Goal: Task Accomplishment & Management: Manage account settings

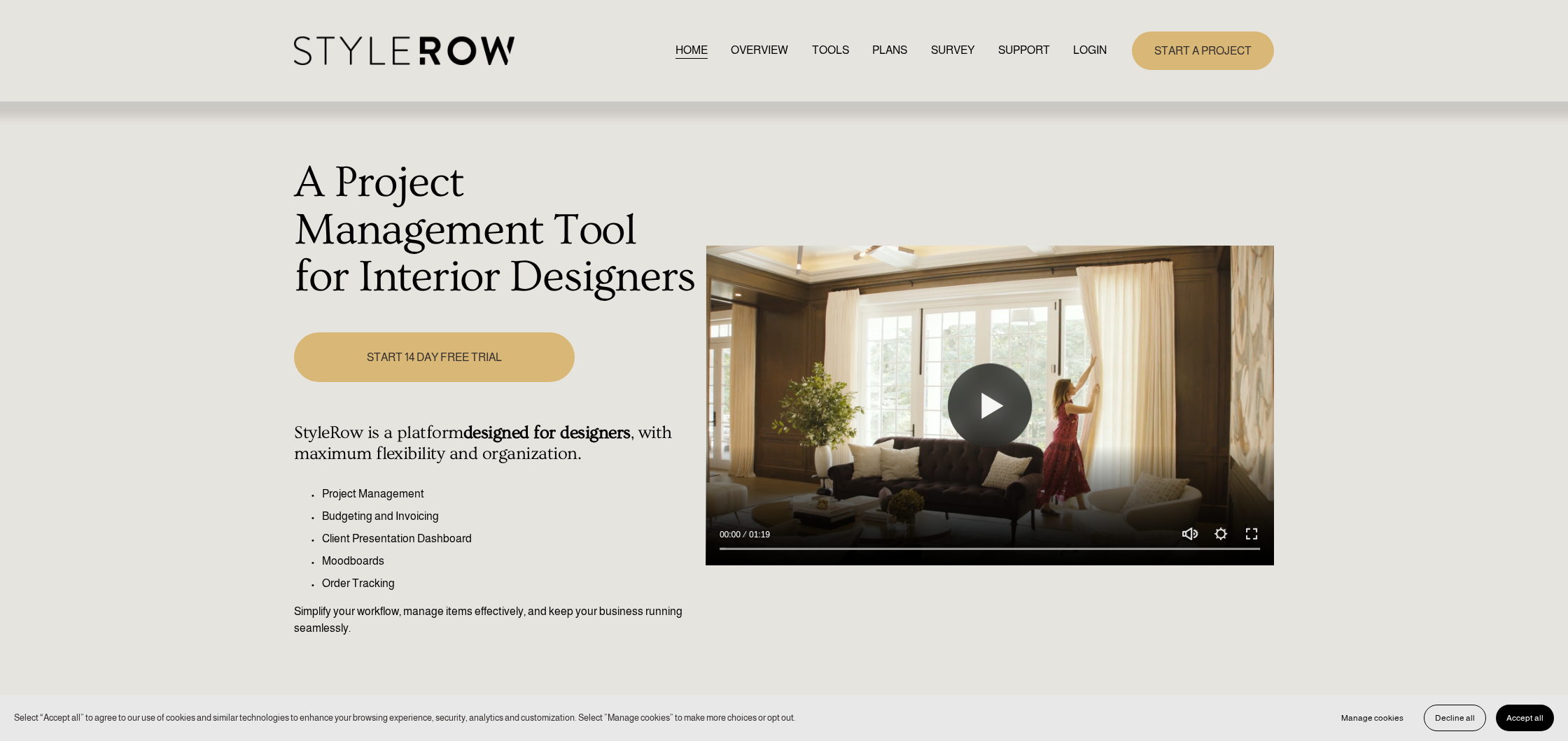
click at [1088, 51] on link "LOGIN" at bounding box center [1089, 50] width 33 height 19
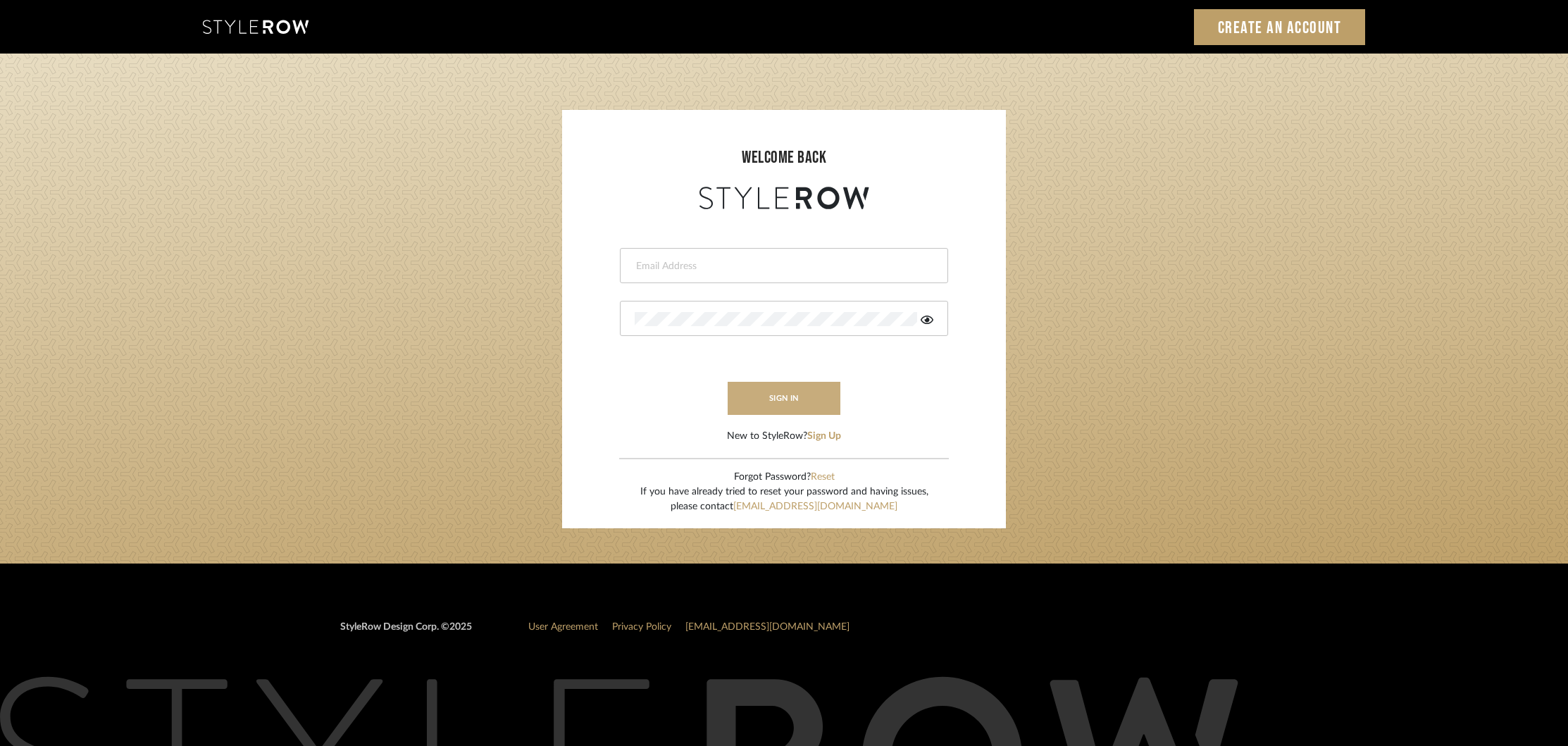
type input "khrysten@khrystentaylor.com"
click at [779, 393] on button "sign in" at bounding box center [784, 398] width 113 height 34
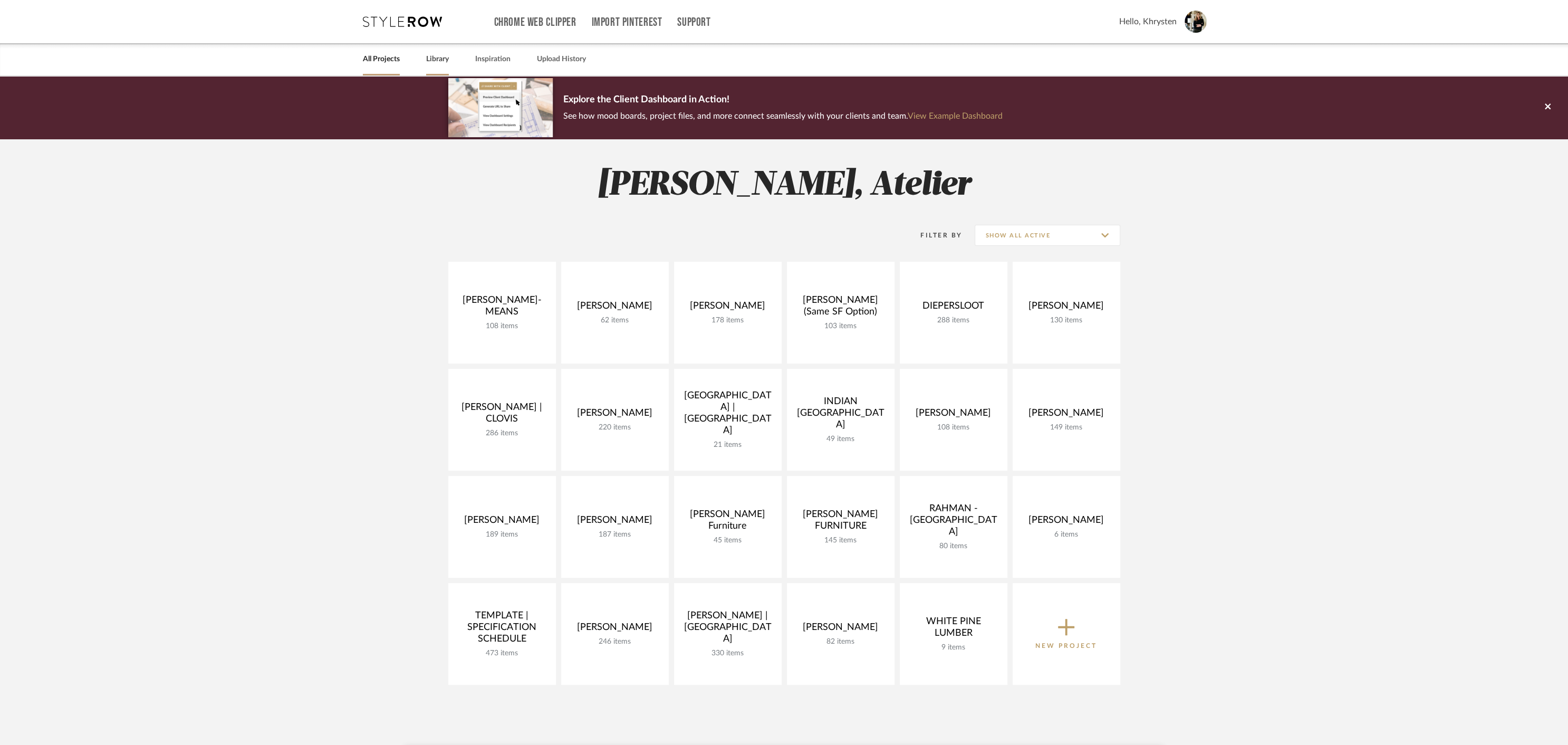
click at [429, 61] on link "Library" at bounding box center [437, 59] width 23 height 14
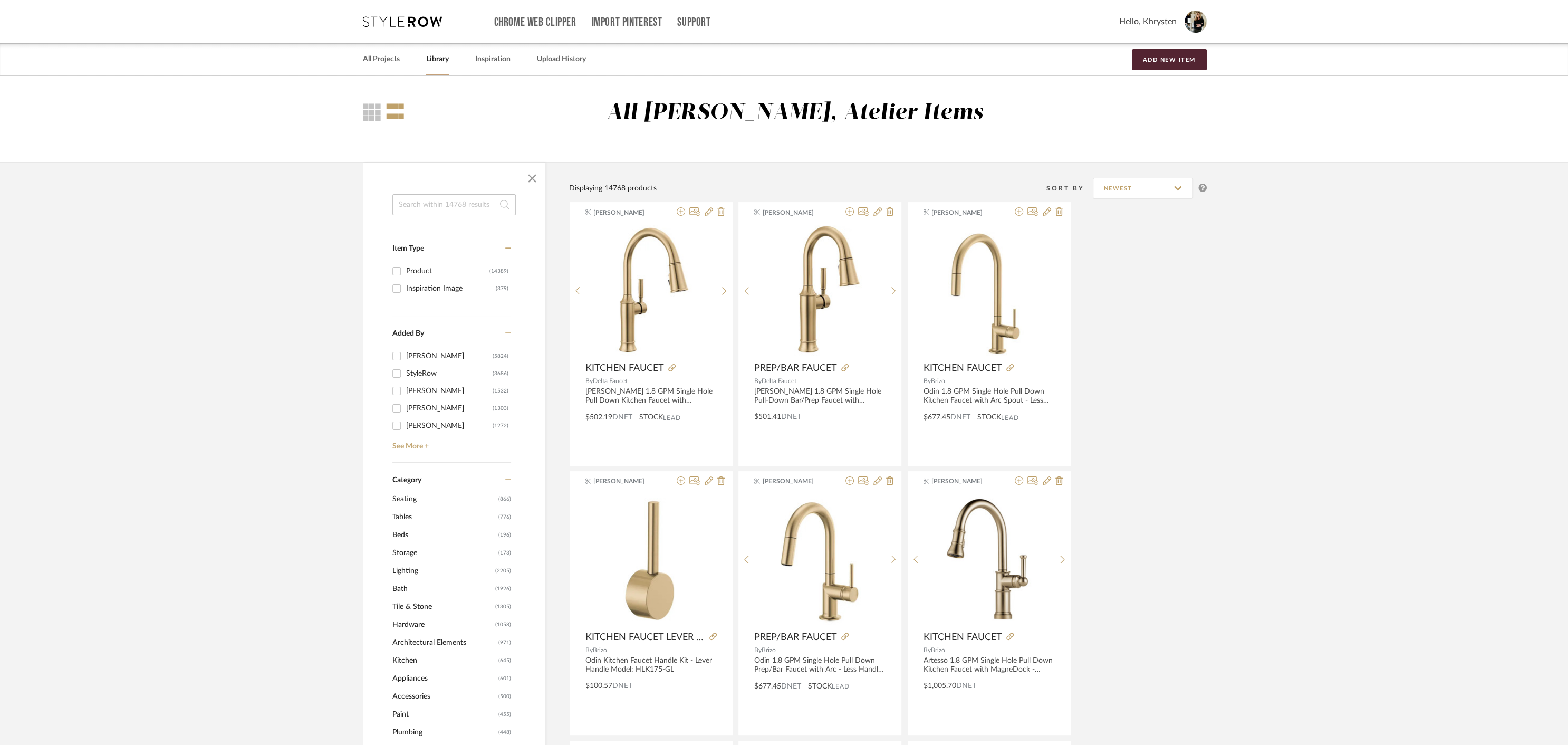
click at [412, 572] on span "Lighting" at bounding box center [443, 570] width 100 height 18
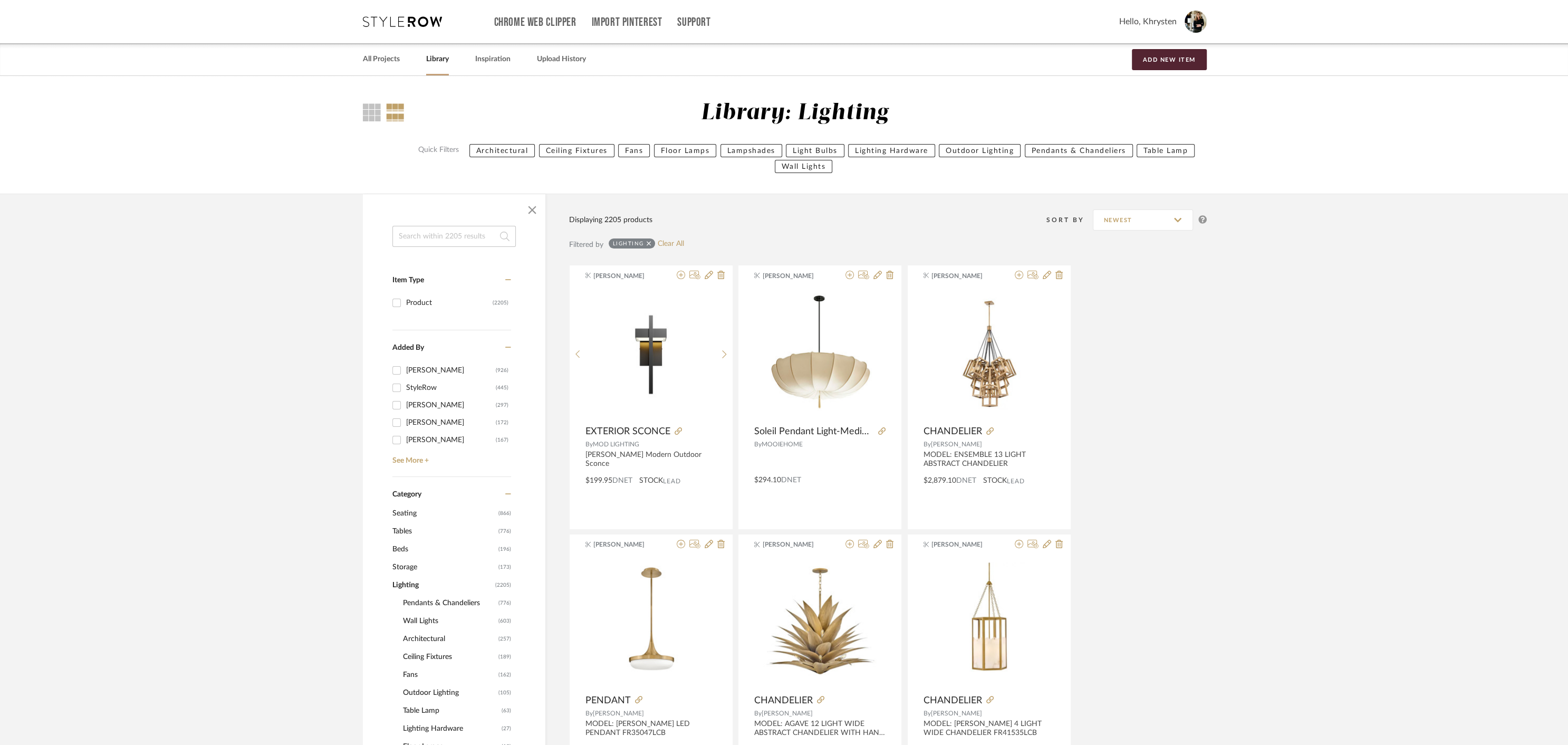
click at [462, 602] on span "Pendants & Chandeliers" at bounding box center [449, 602] width 93 height 18
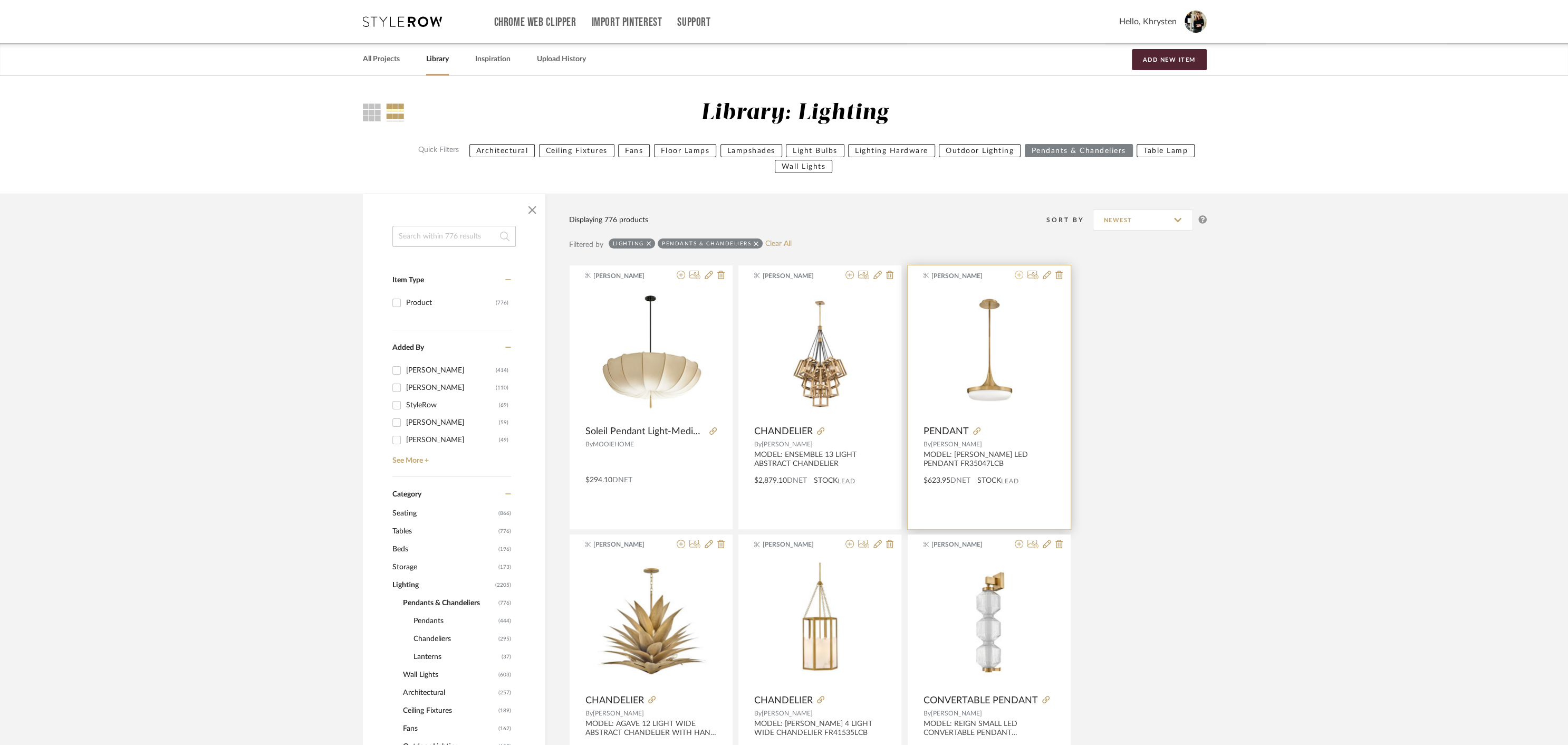
click at [1020, 278] on icon at bounding box center [1019, 275] width 9 height 9
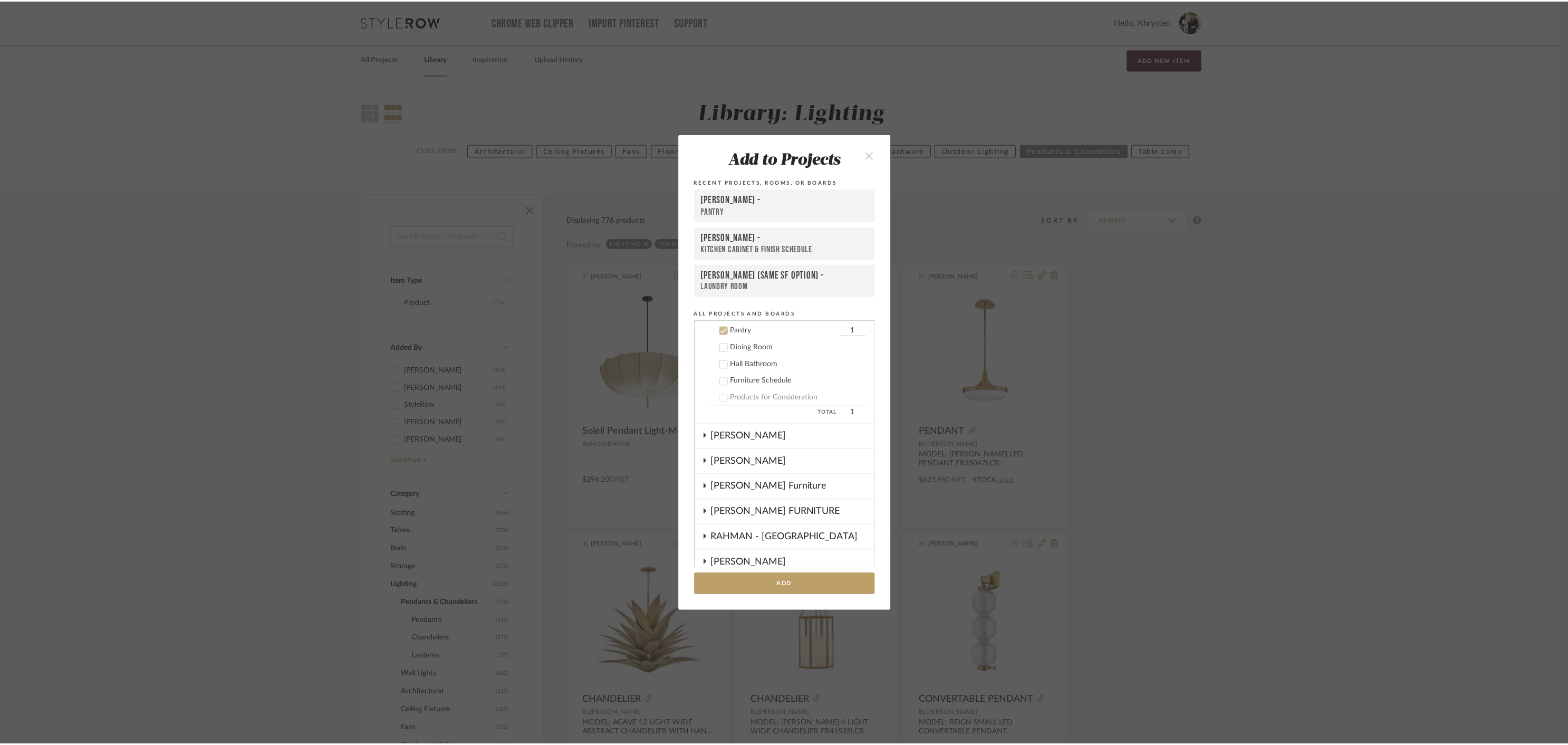
scroll to position [473, 0]
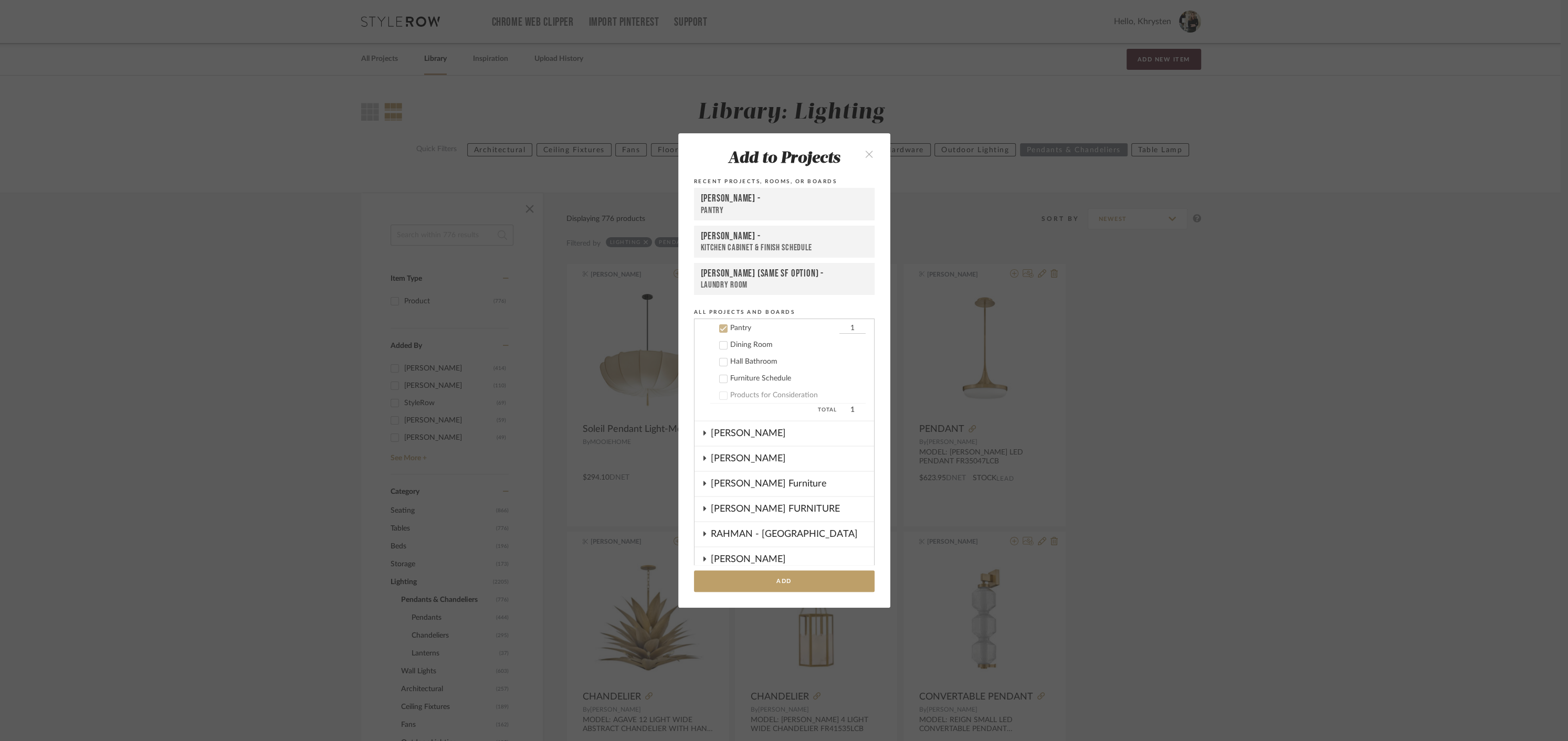
click at [719, 329] on icon at bounding box center [723, 329] width 7 height 7
click at [715, 445] on div "[PERSON_NAME]" at bounding box center [793, 445] width 163 height 24
click at [721, 496] on icon at bounding box center [723, 495] width 7 height 7
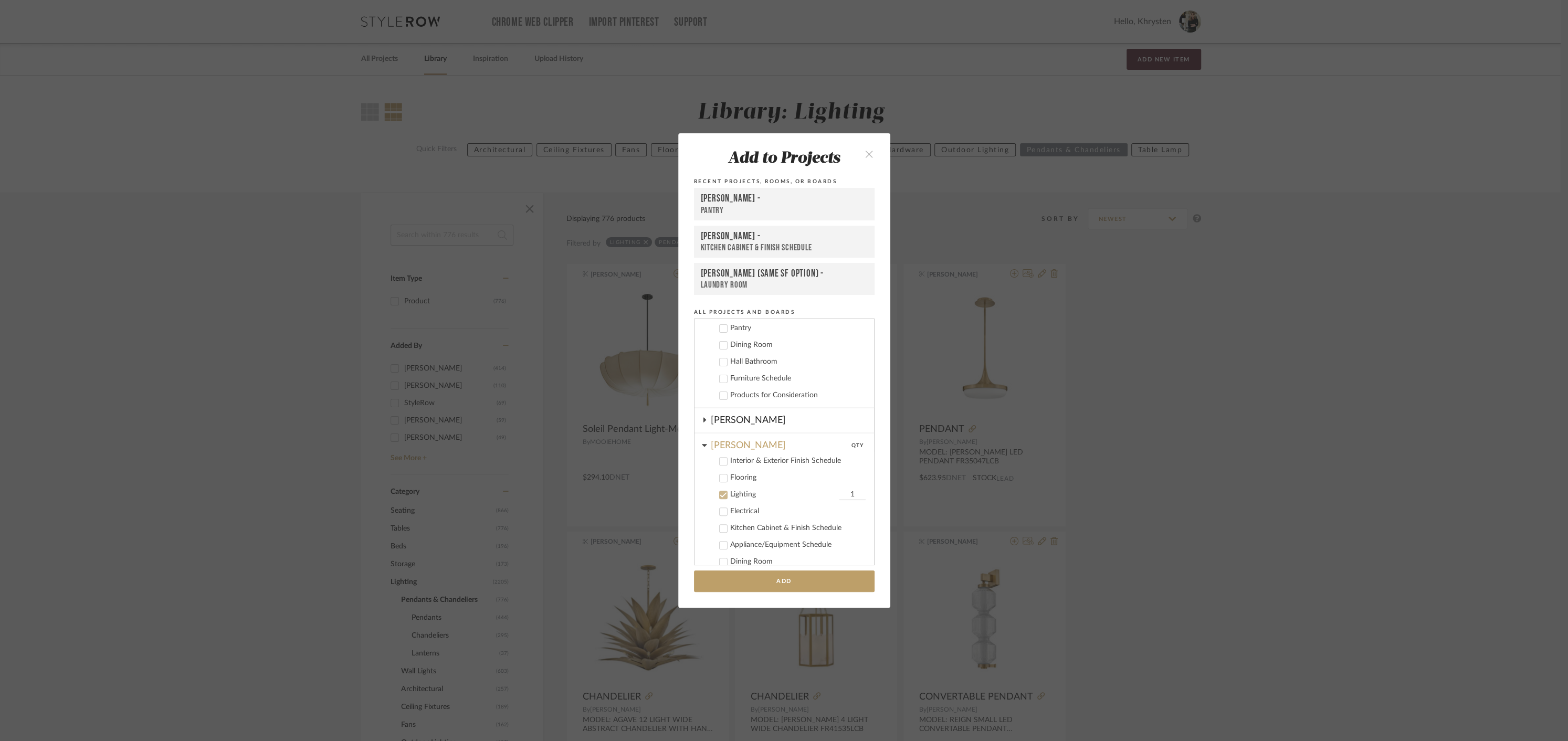
drag, startPoint x: 835, startPoint y: 493, endPoint x: 870, endPoint y: 494, distance: 35.0
click at [870, 494] on cdk-tree "Projects [PERSON_NAME]-MEANS [PERSON_NAME] [PERSON_NAME] (Same SF Option) DIEPE…" at bounding box center [784, 441] width 181 height 246
type input "3"
click at [806, 580] on button "Add" at bounding box center [784, 580] width 181 height 21
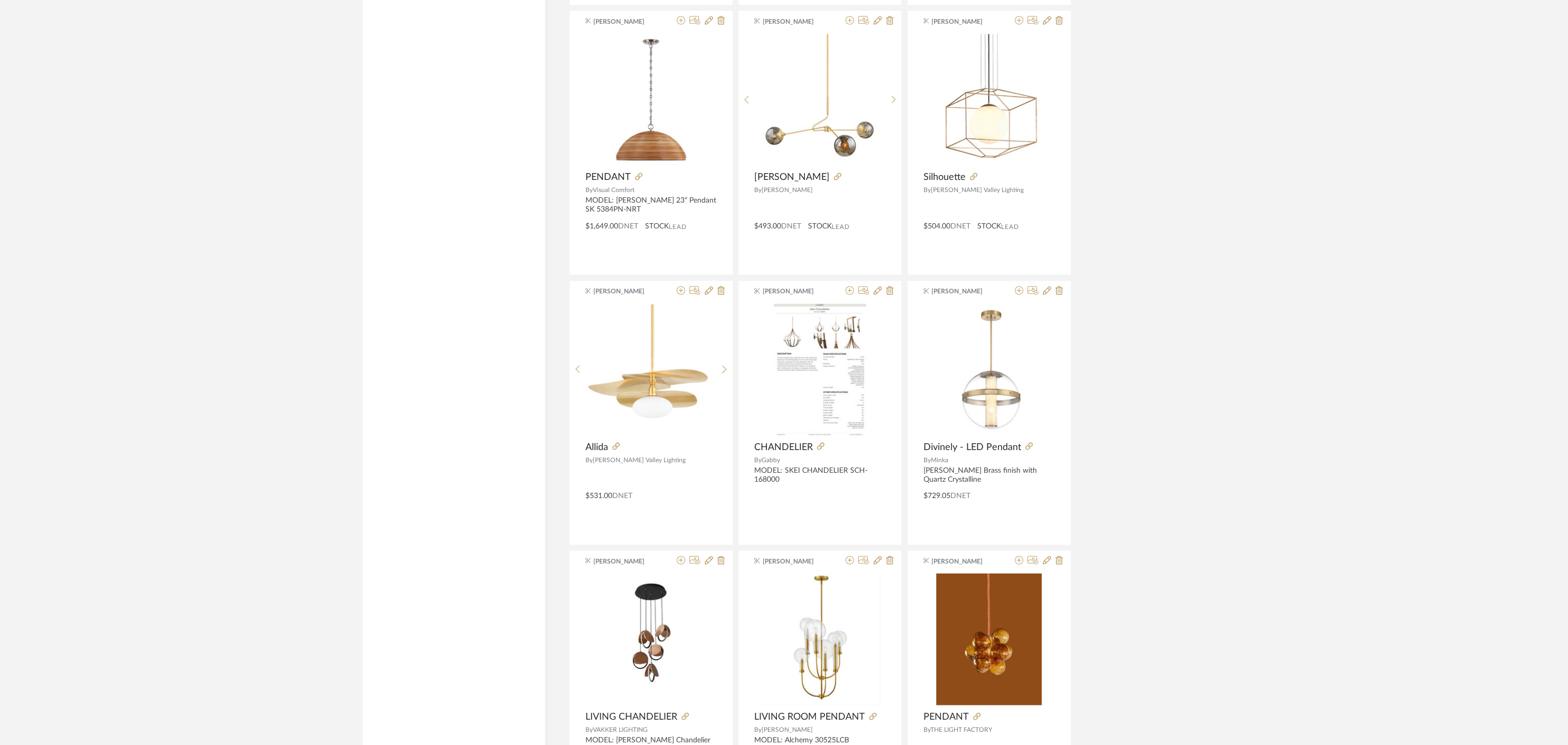
scroll to position [2414, 0]
click at [852, 18] on icon at bounding box center [849, 18] width 9 height 9
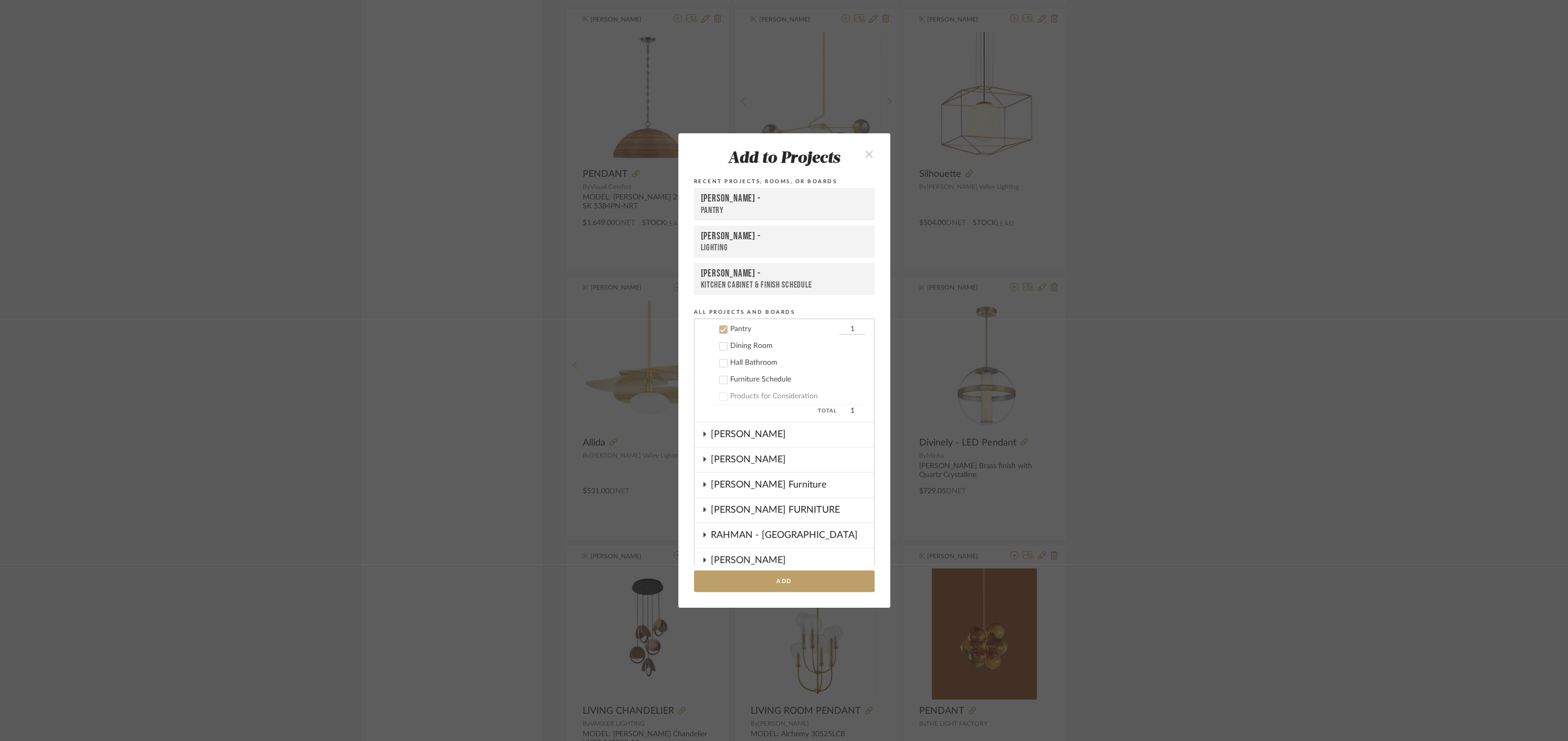
scroll to position [471, 0]
click at [720, 329] on icon at bounding box center [723, 329] width 7 height 5
click at [712, 447] on div "[PERSON_NAME]" at bounding box center [793, 445] width 163 height 24
click at [719, 494] on icon at bounding box center [723, 495] width 7 height 5
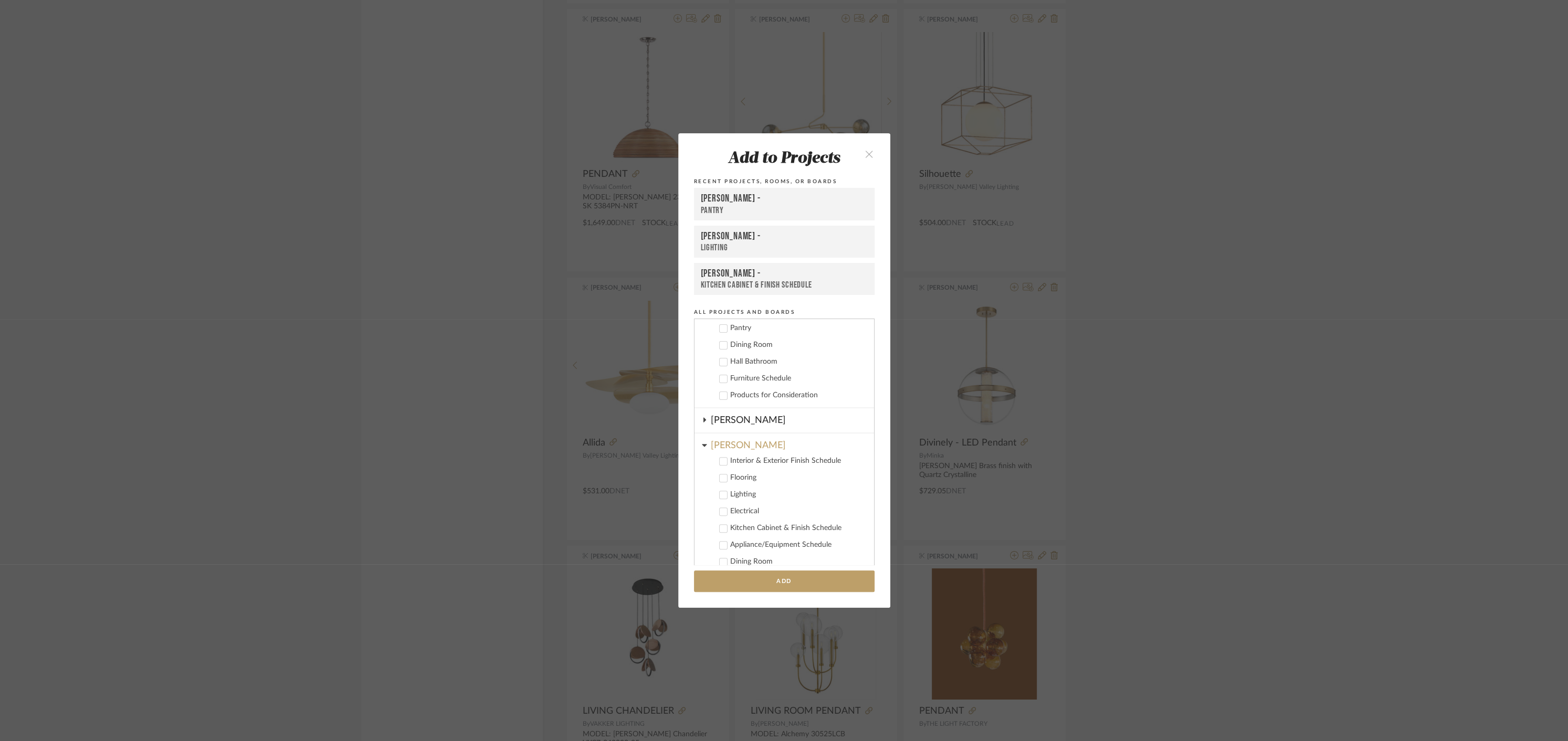
click at [782, 580] on button "Add" at bounding box center [784, 580] width 181 height 21
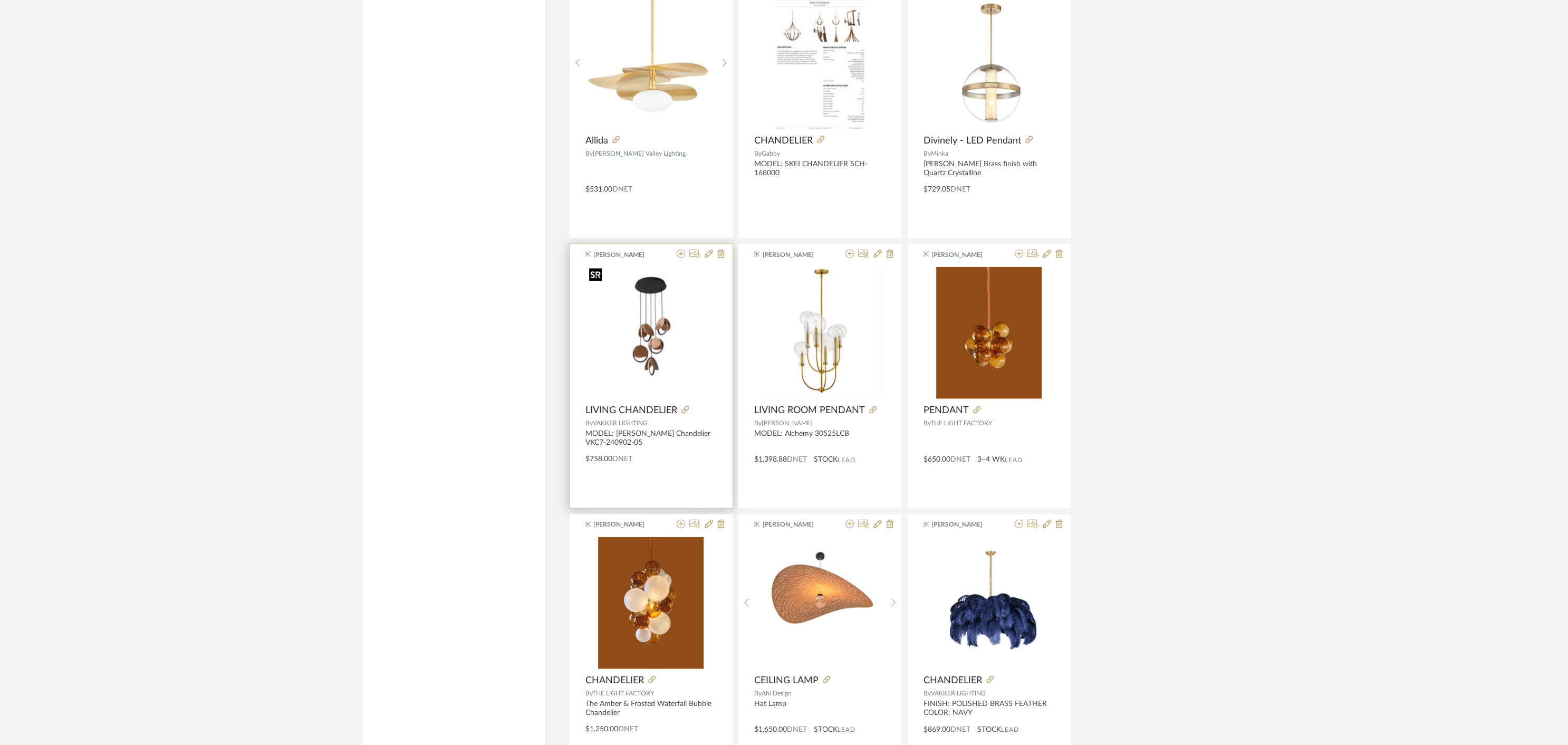
scroll to position [2860, 0]
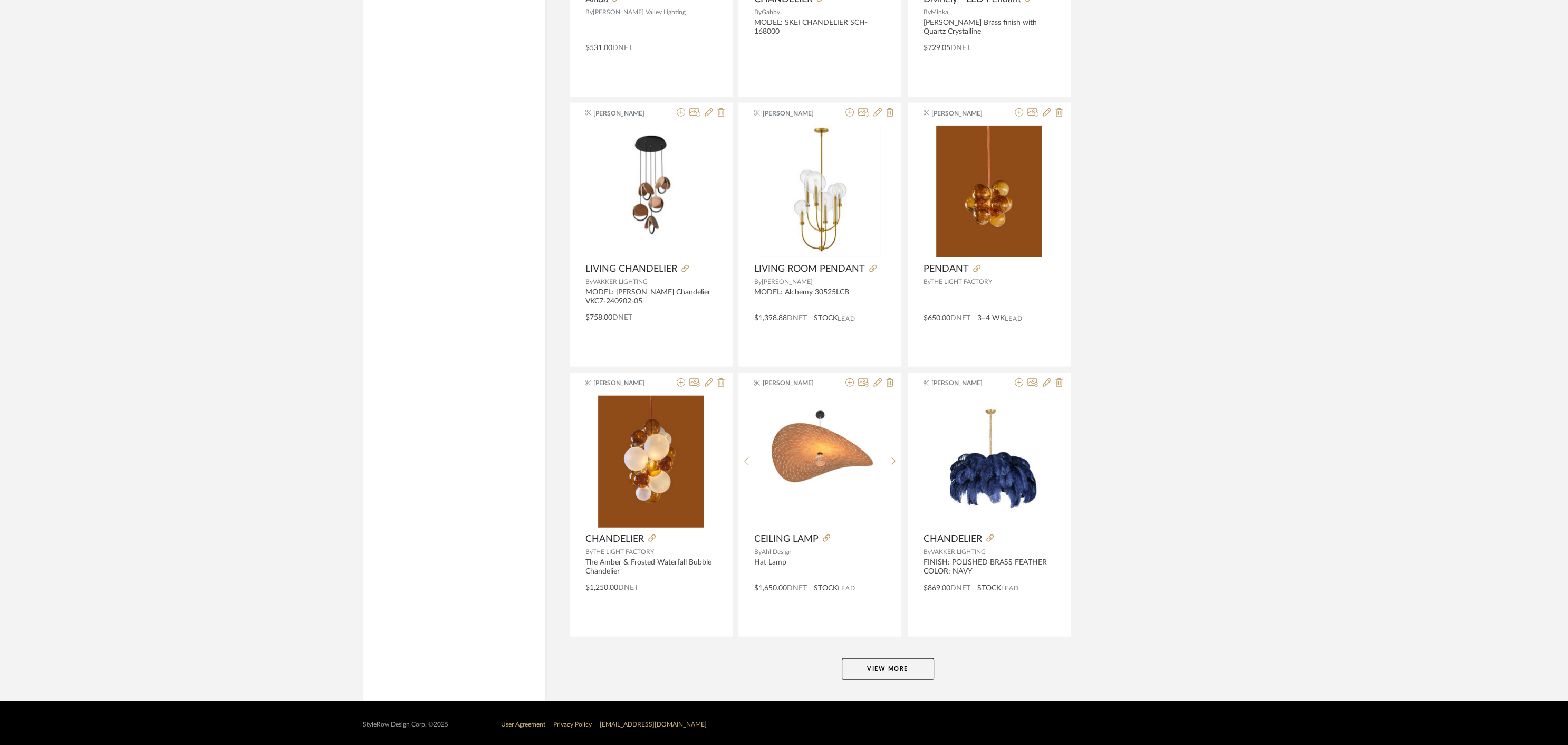
click at [883, 664] on button "View More" at bounding box center [887, 669] width 92 height 21
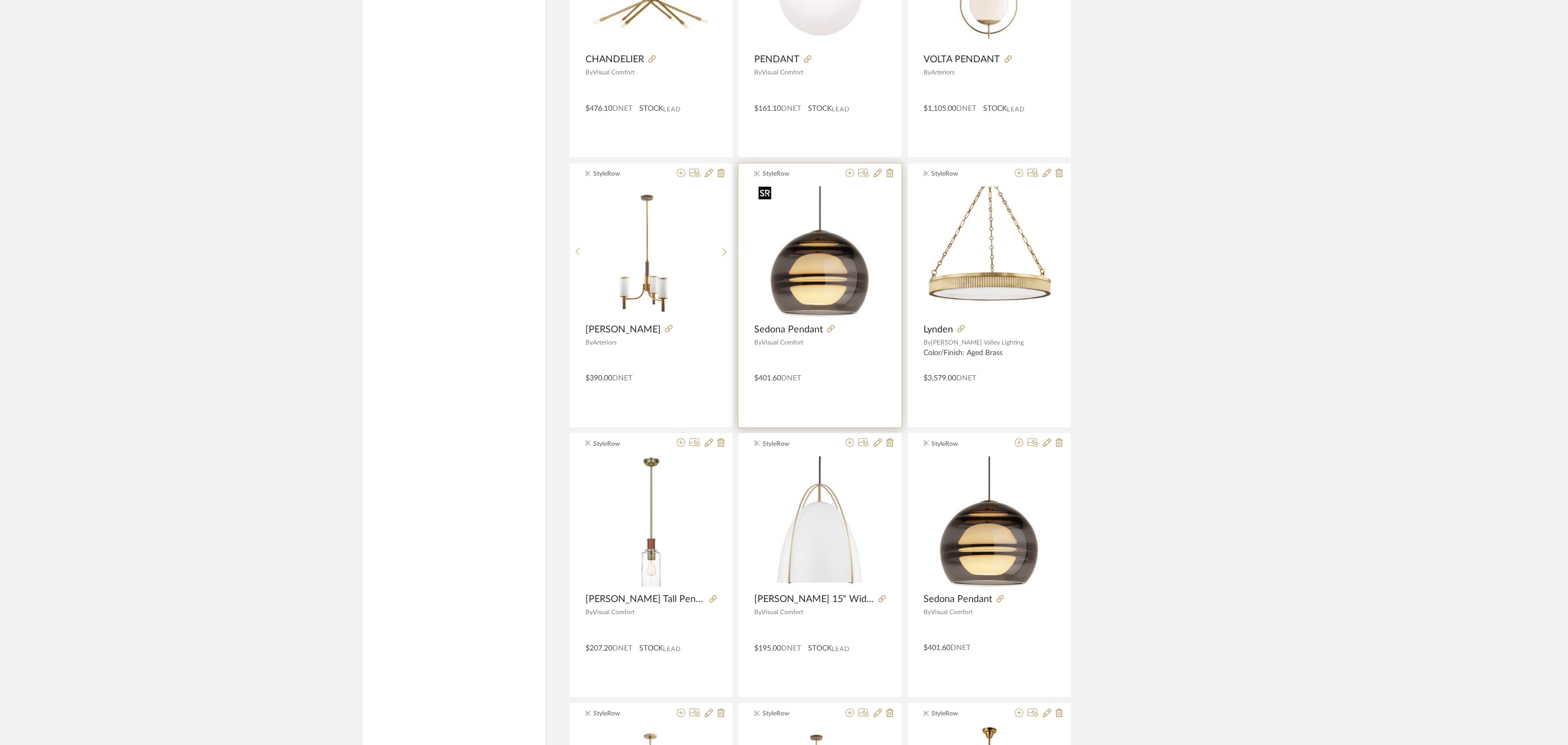
scroll to position [3479, 0]
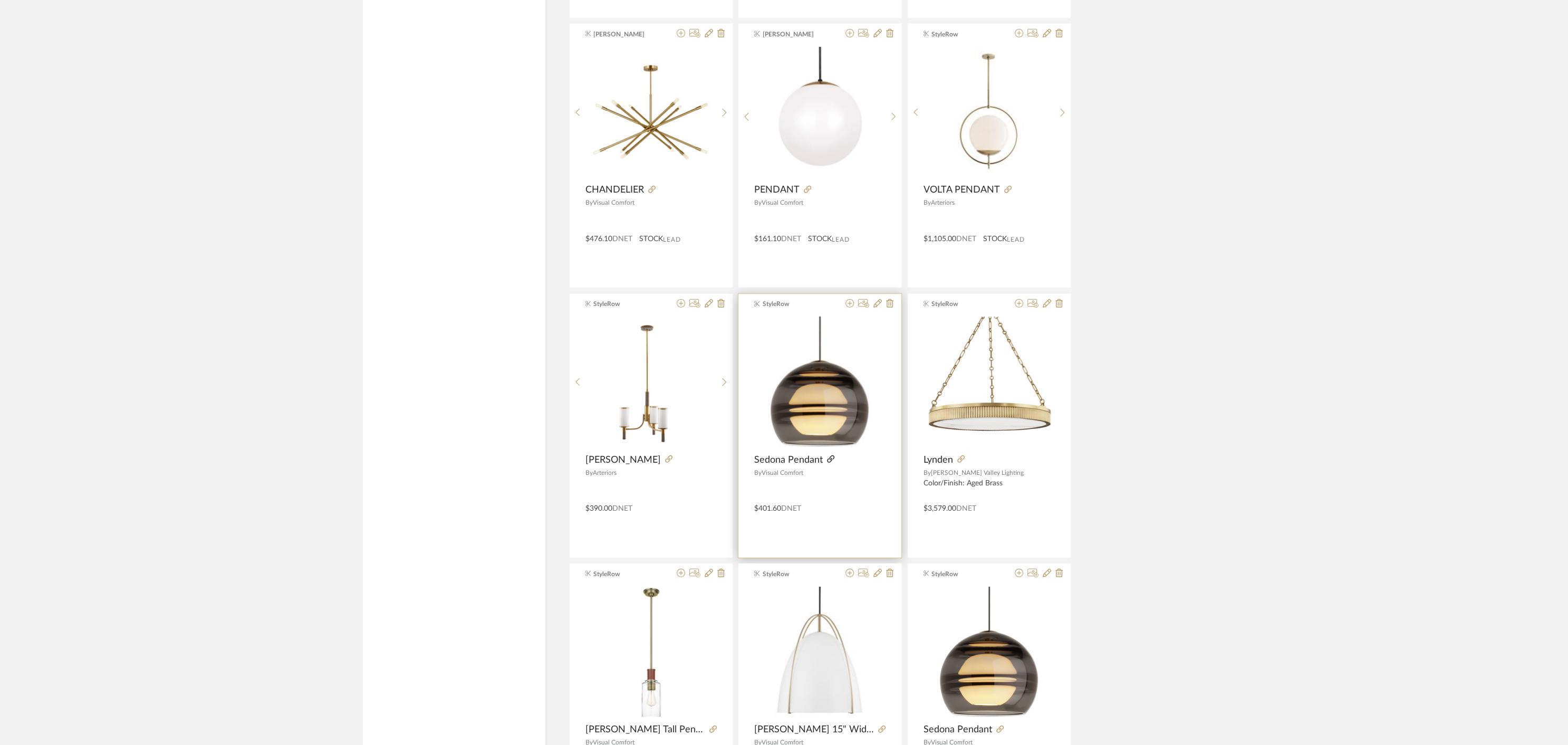
click at [827, 456] on icon at bounding box center [830, 459] width 7 height 7
click at [849, 302] on icon at bounding box center [849, 303] width 9 height 9
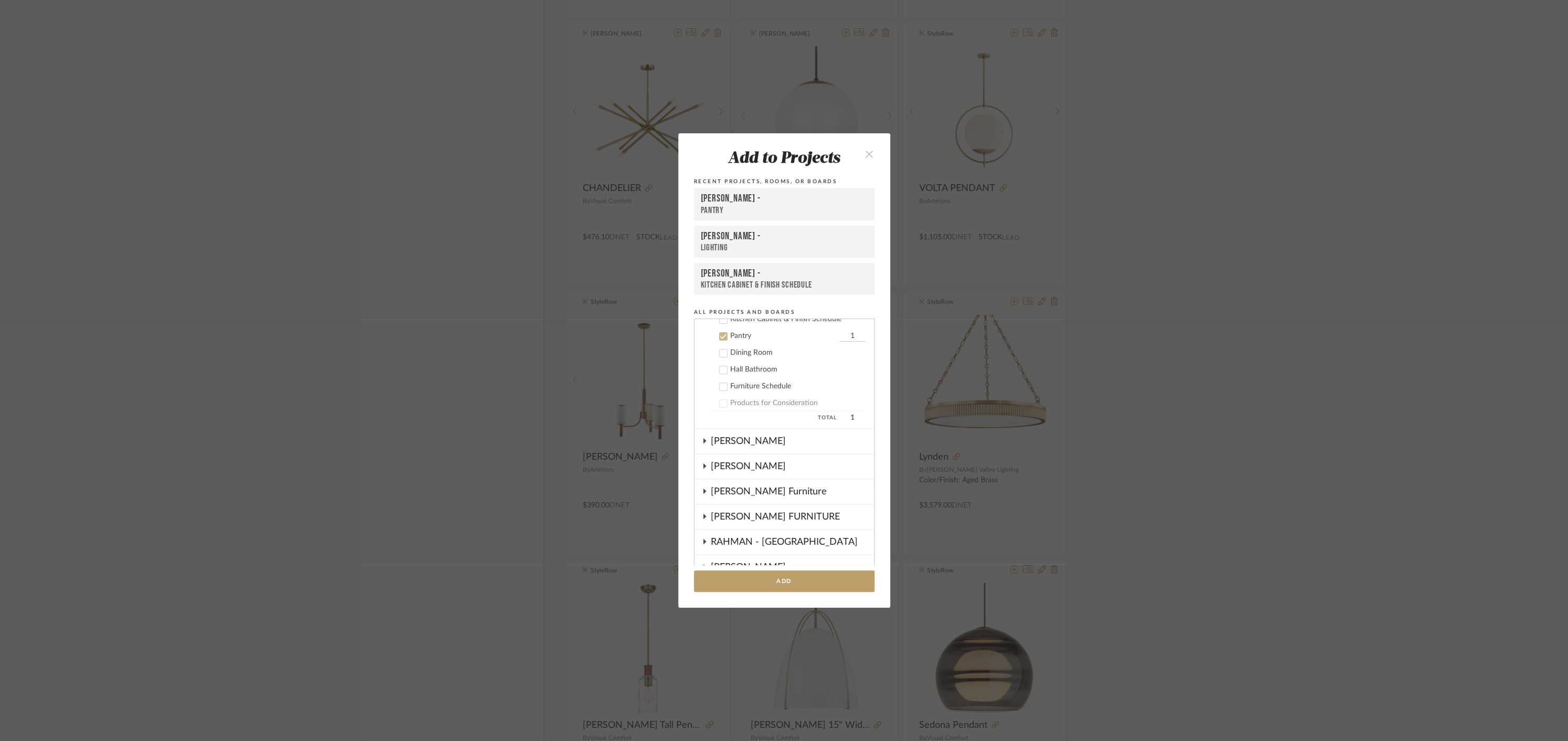
scroll to position [471, 0]
click at [719, 330] on icon at bounding box center [723, 329] width 7 height 5
click at [744, 444] on div "[PERSON_NAME]" at bounding box center [793, 445] width 163 height 24
click at [719, 496] on icon at bounding box center [723, 495] width 7 height 7
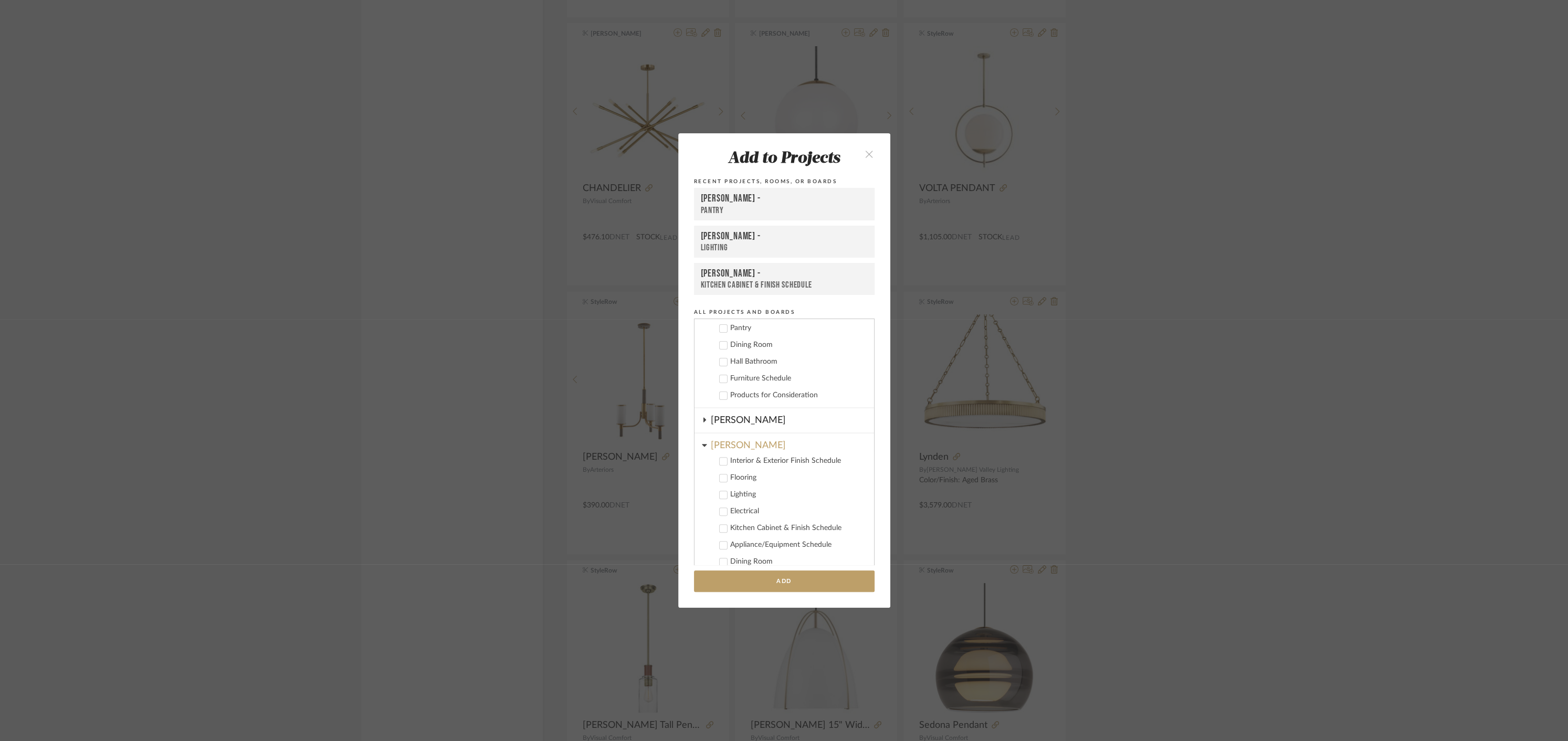
drag, startPoint x: 833, startPoint y: 493, endPoint x: 867, endPoint y: 492, distance: 34.0
click at [872, 494] on add-to "Add to Projects Recent Projects, Rooms, or Boards [PERSON_NAME] - Pantry [PERSO…" at bounding box center [784, 370] width 212 height 474
type input "3"
click at [782, 577] on button "Add" at bounding box center [784, 580] width 181 height 21
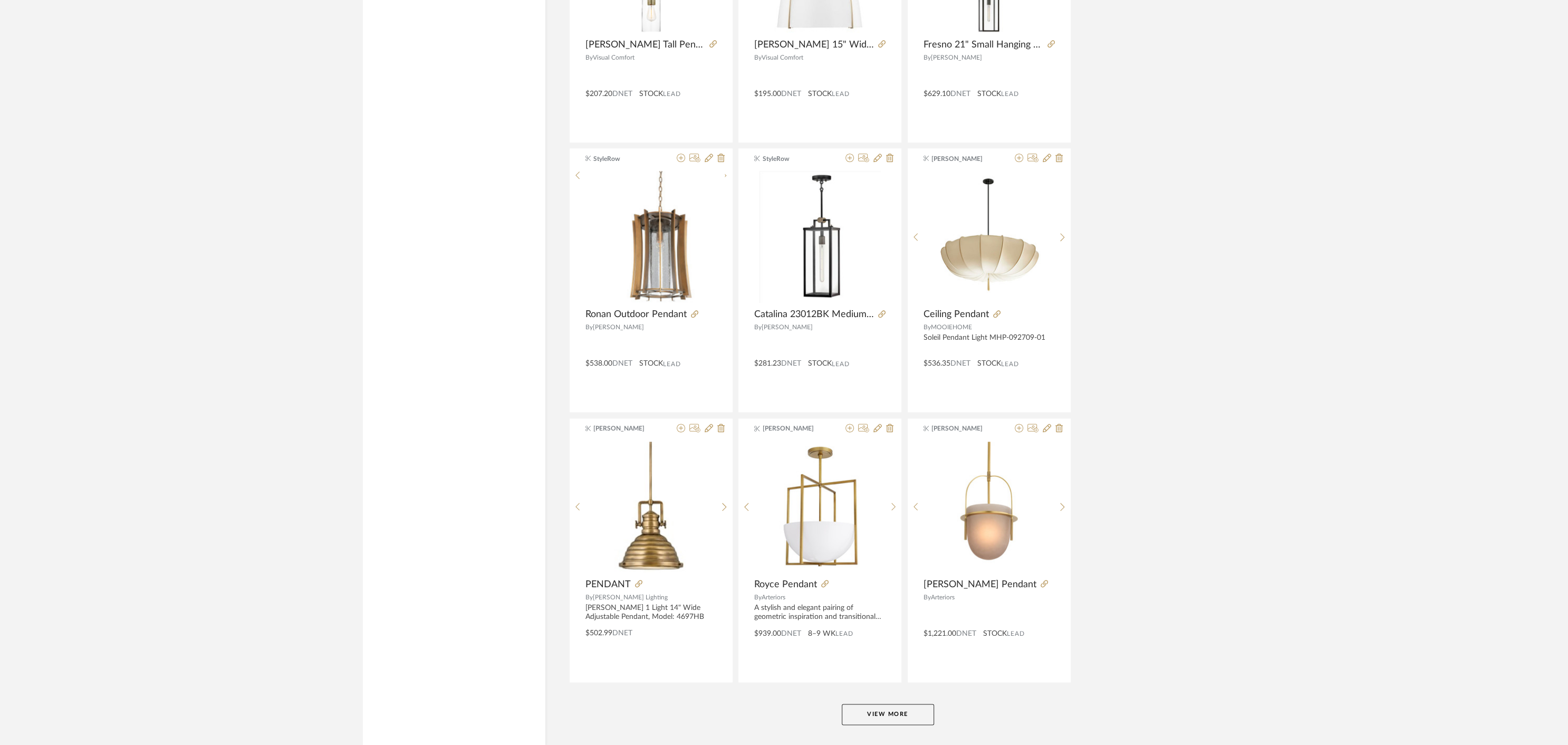
scroll to position [6093, 0]
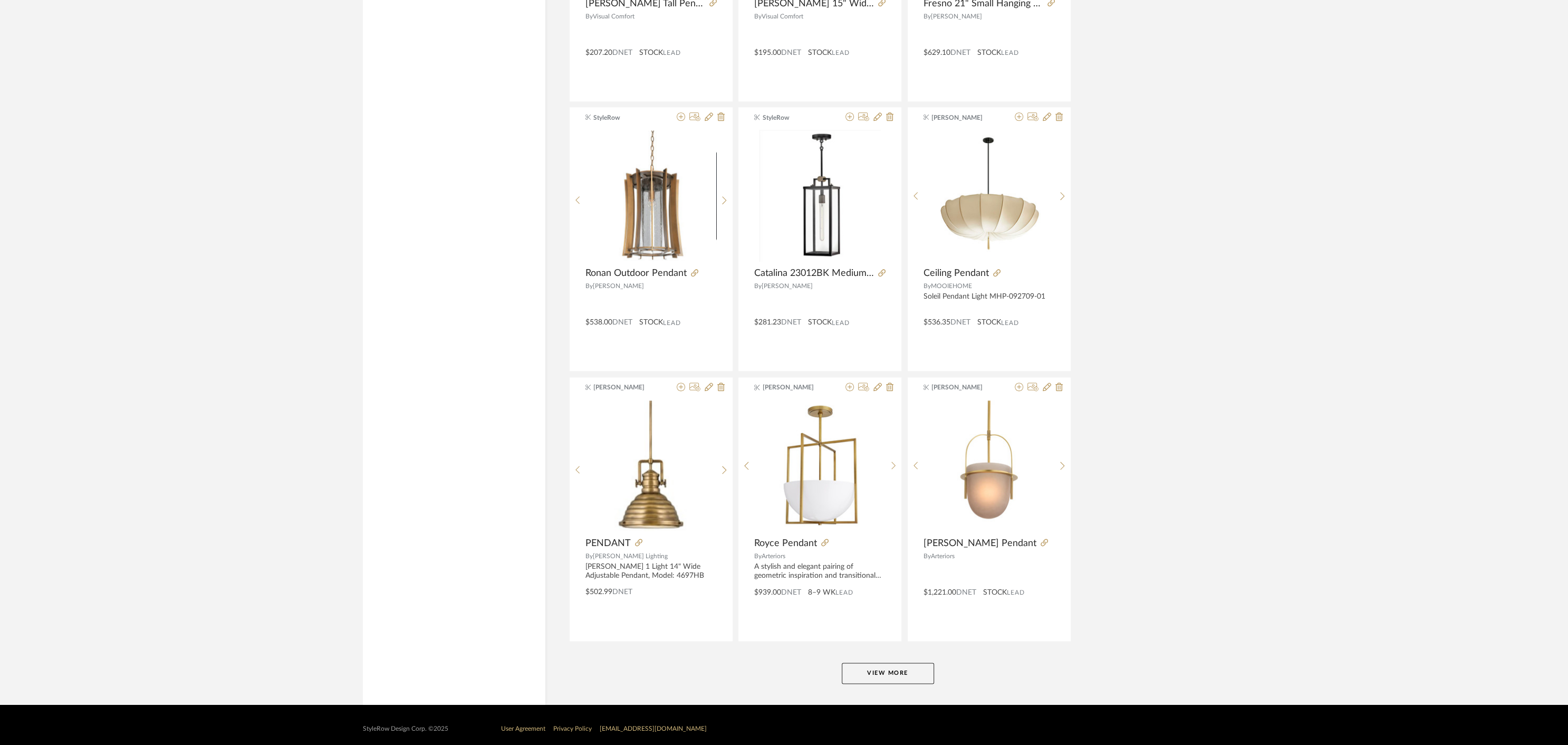
click at [892, 662] on button "View More" at bounding box center [887, 673] width 92 height 21
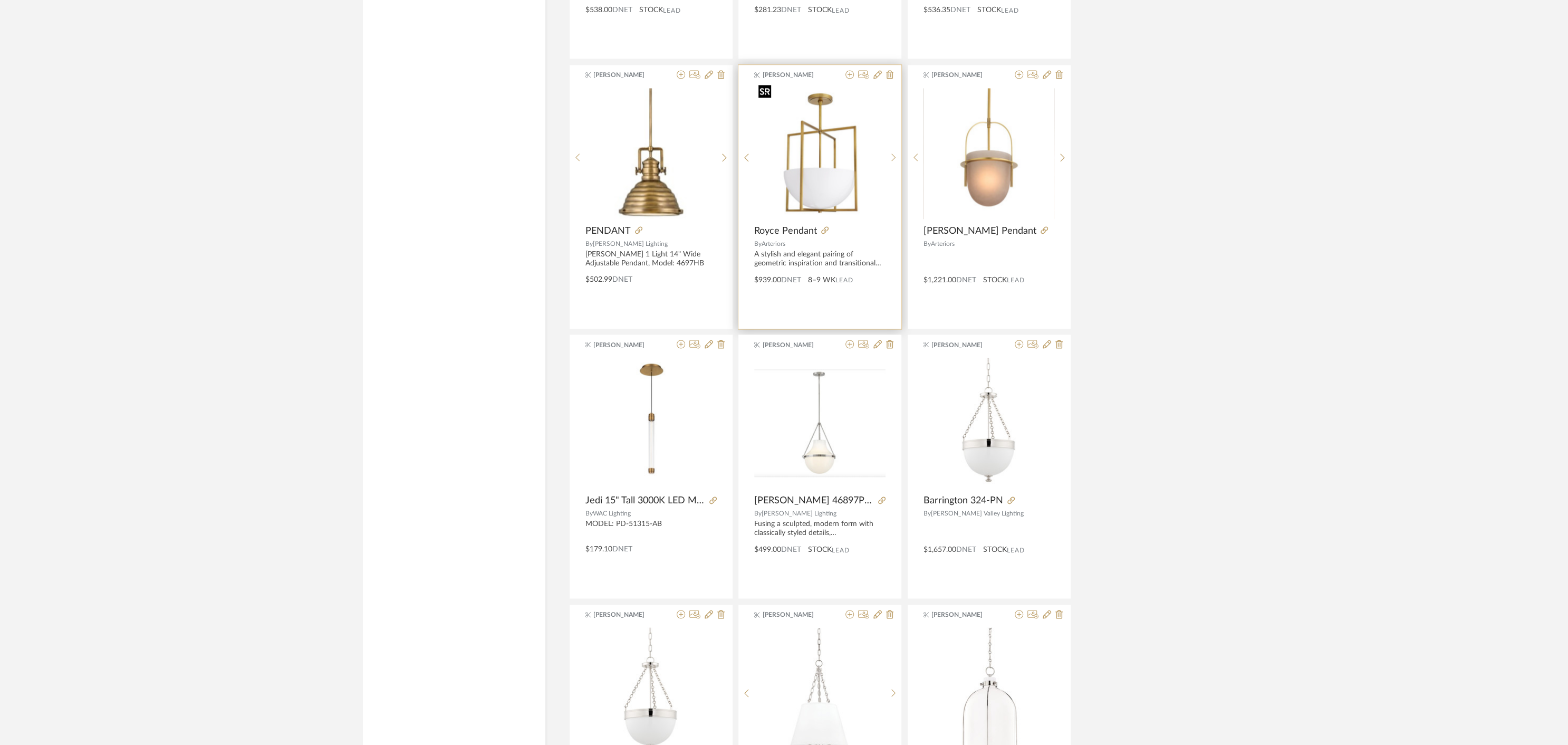
scroll to position [6682, 0]
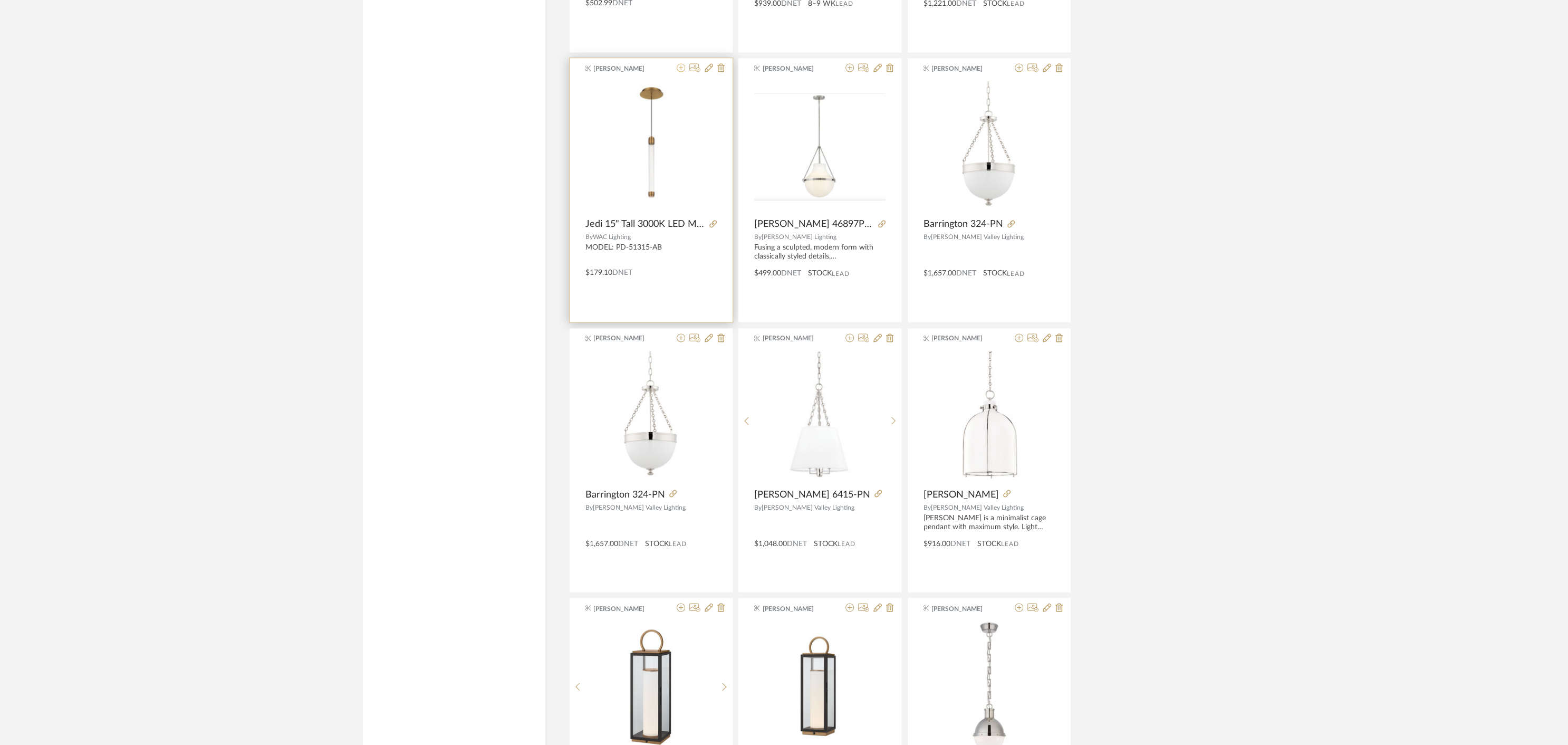
click at [681, 63] on icon at bounding box center [681, 67] width 9 height 9
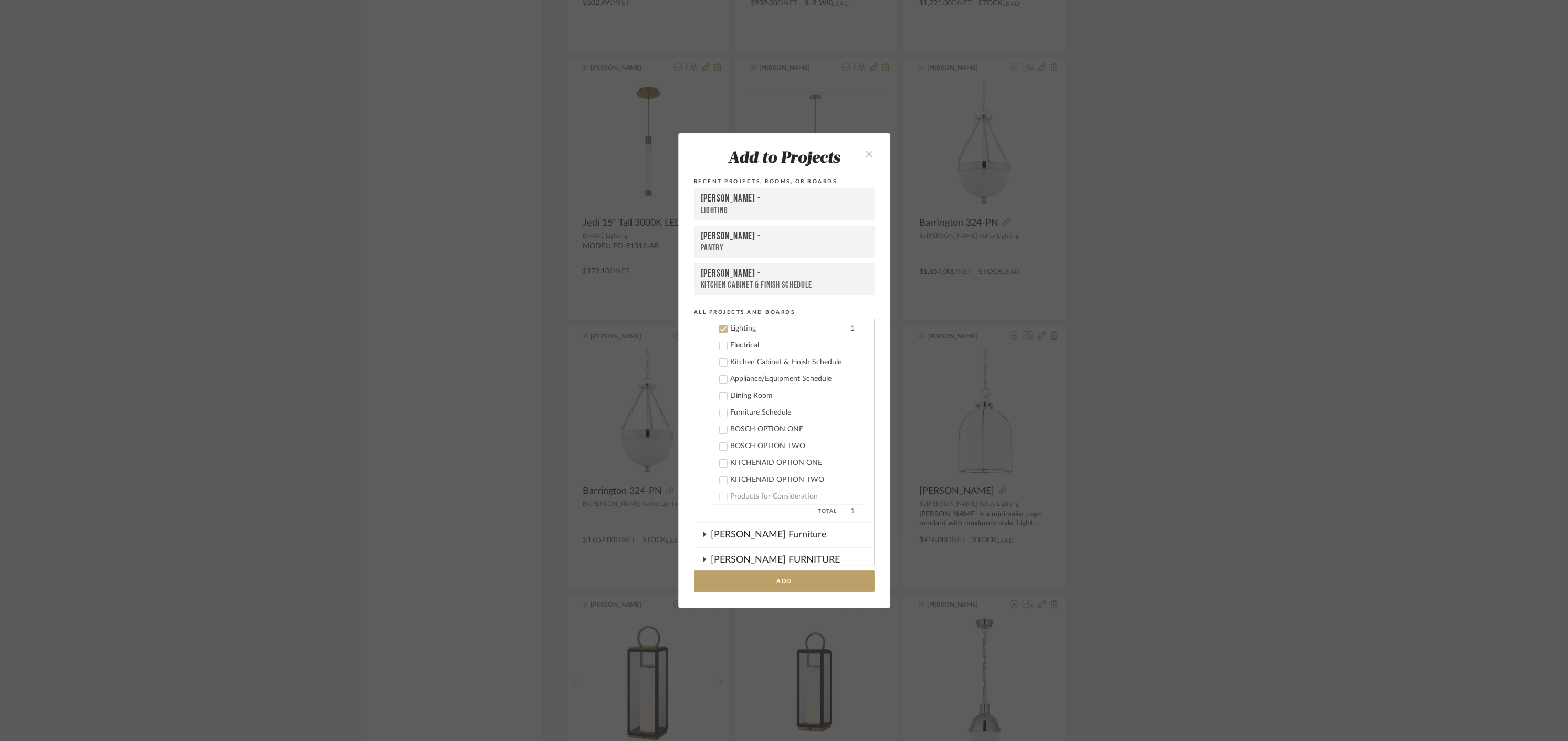
scroll to position [403, 0]
click at [865, 150] on icon "close" at bounding box center [869, 154] width 9 height 9
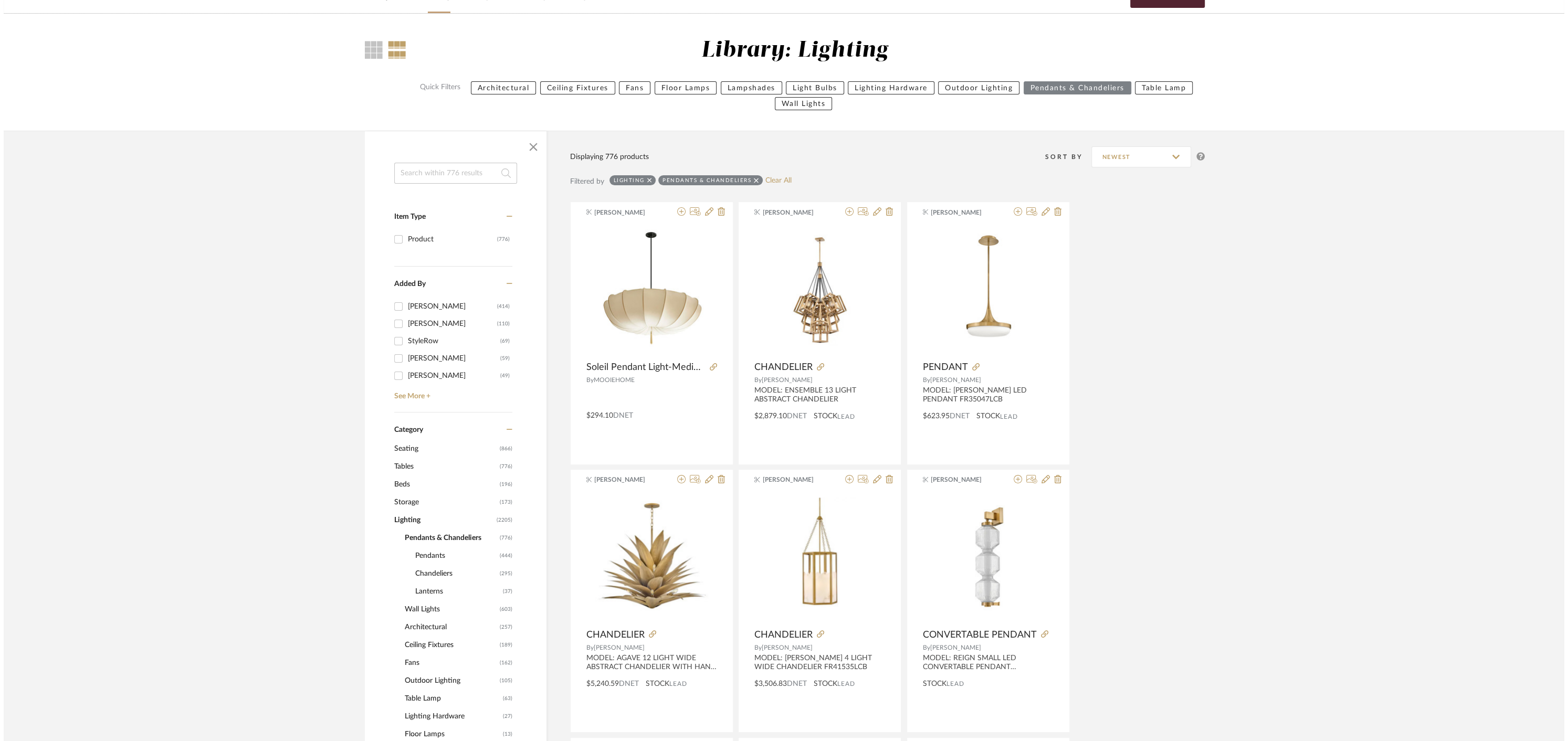
scroll to position [0, 0]
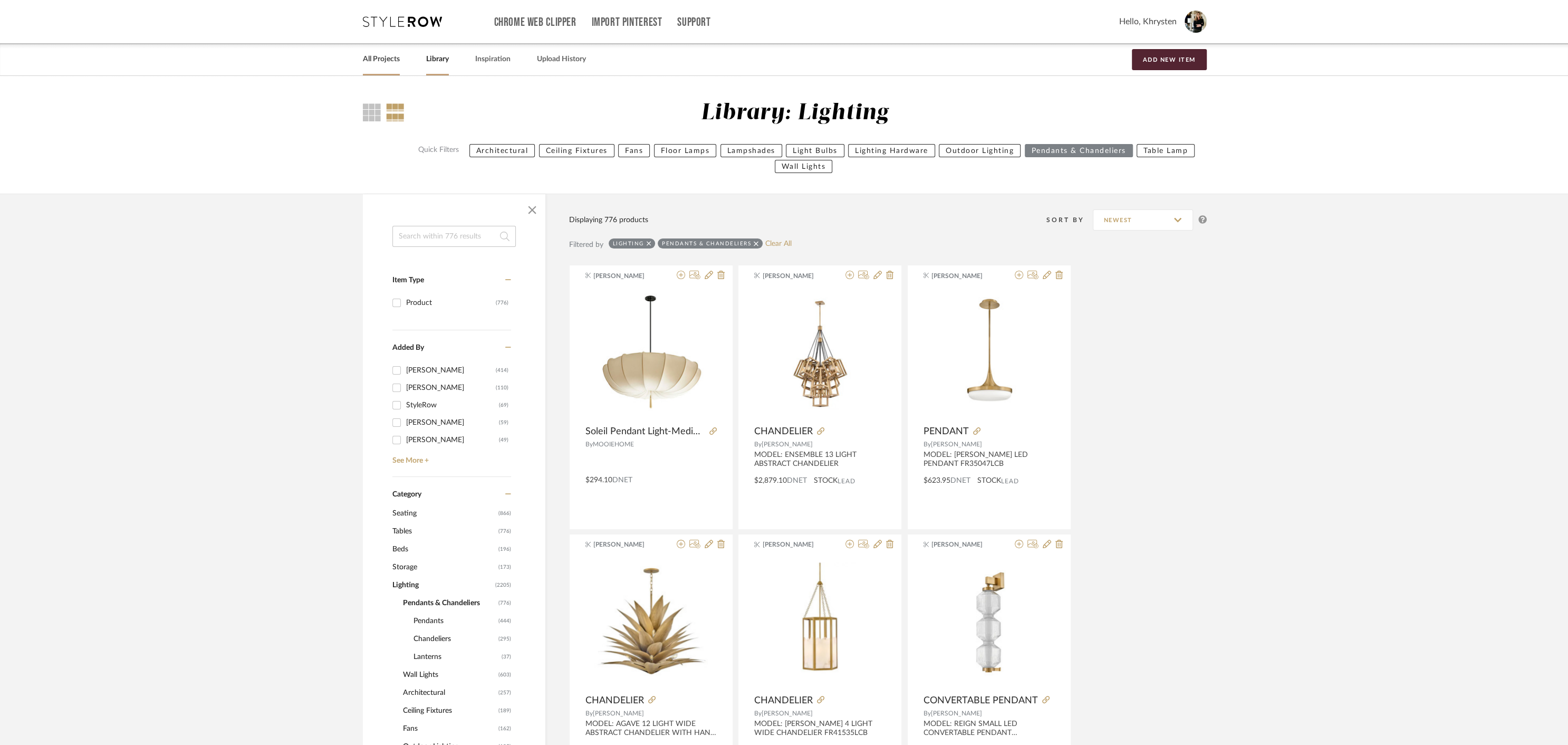
click at [380, 59] on link "All Projects" at bounding box center [381, 59] width 37 height 14
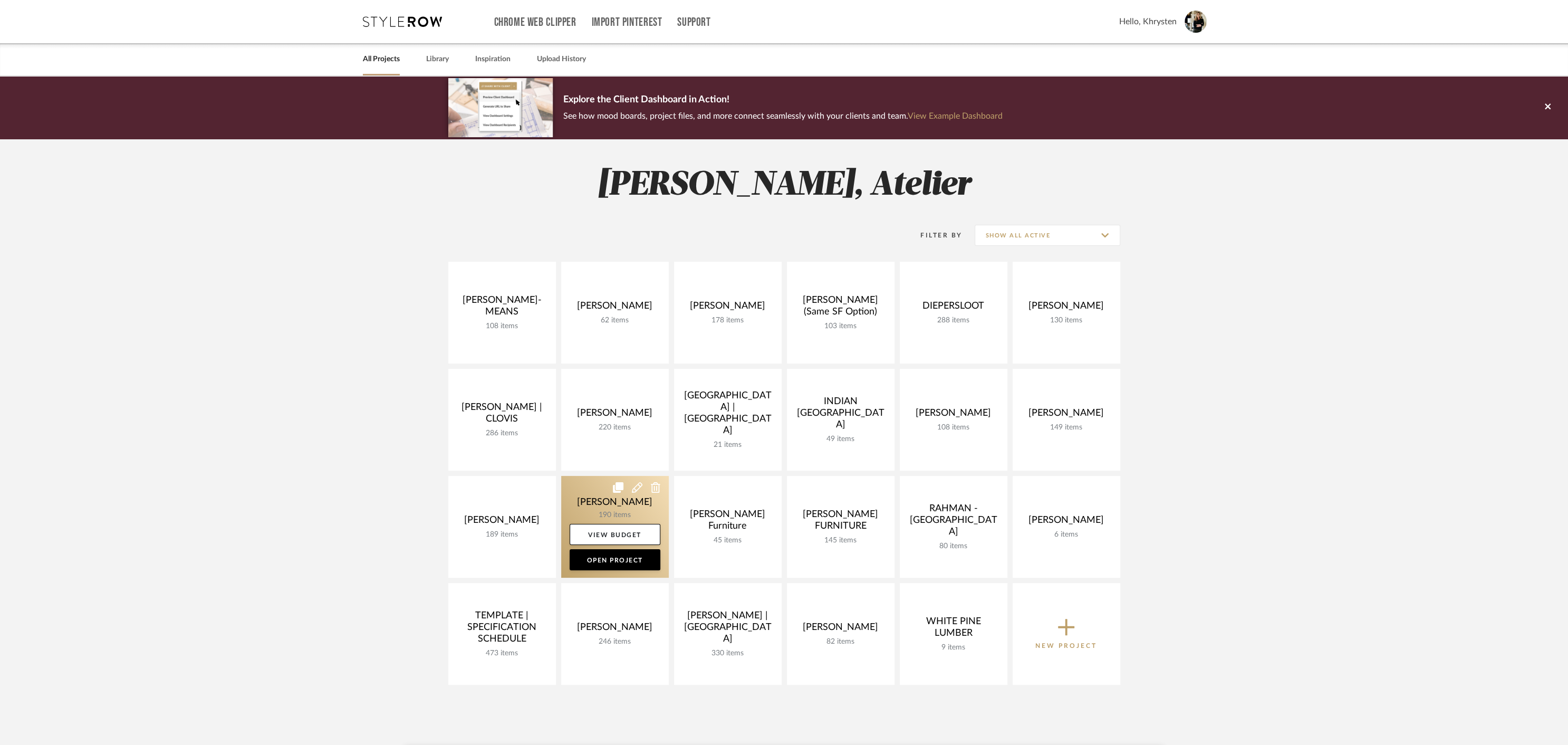
click at [623, 500] on link at bounding box center [615, 527] width 108 height 102
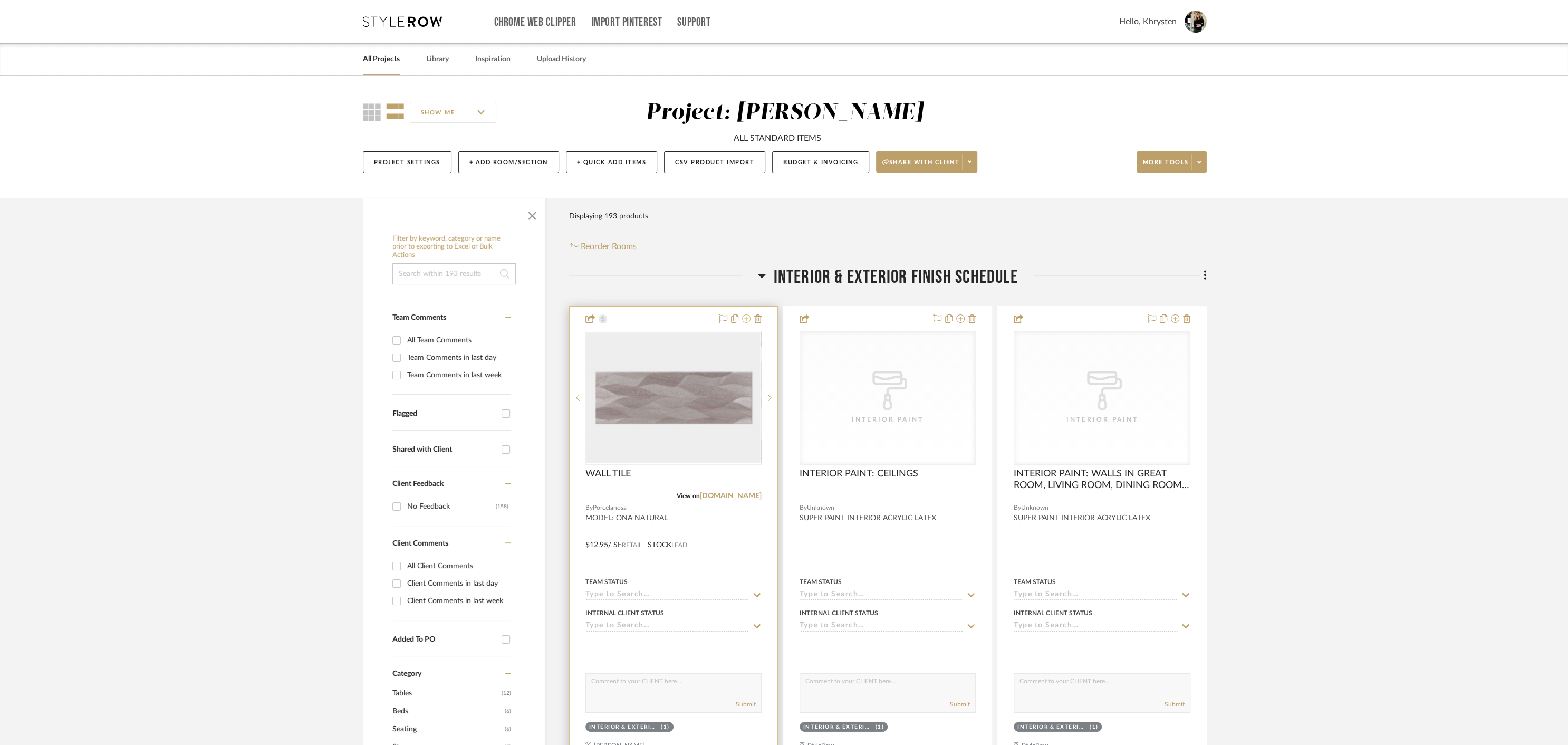
click at [747, 319] on icon at bounding box center [746, 319] width 9 height 9
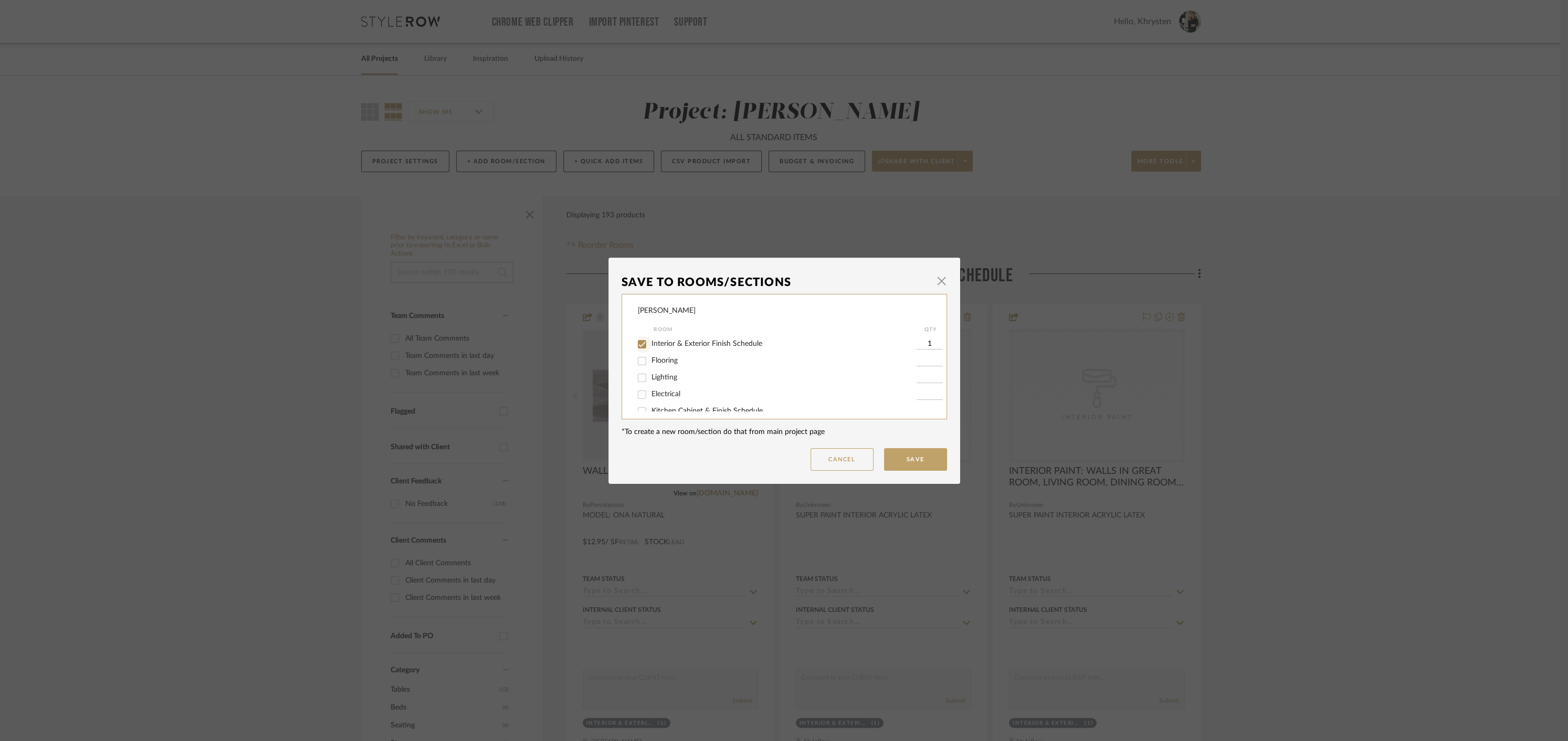
click at [636, 344] on input "Interior & Exterior Finish Schedule" at bounding box center [642, 344] width 17 height 17
checkbox input "false"
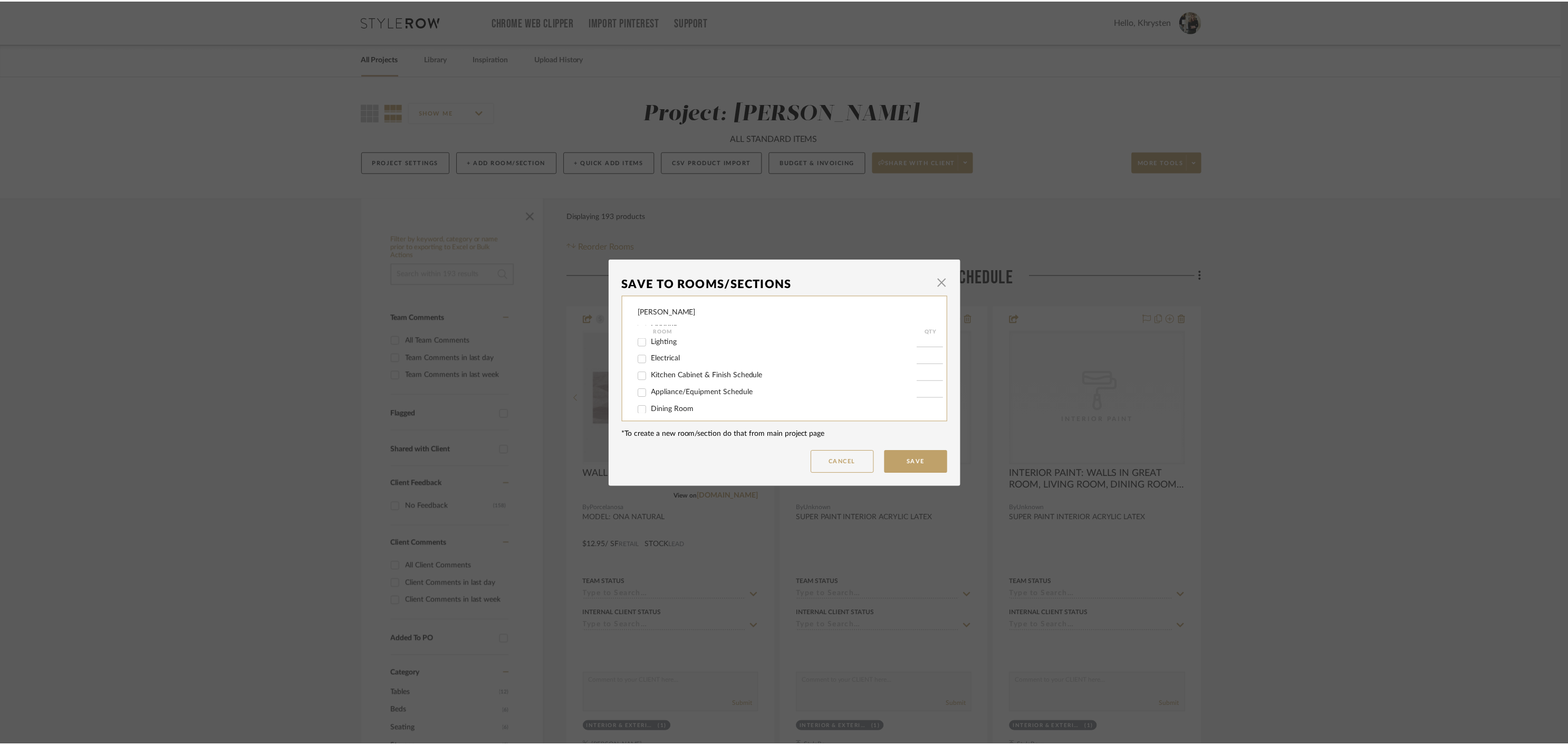
scroll to position [43, 0]
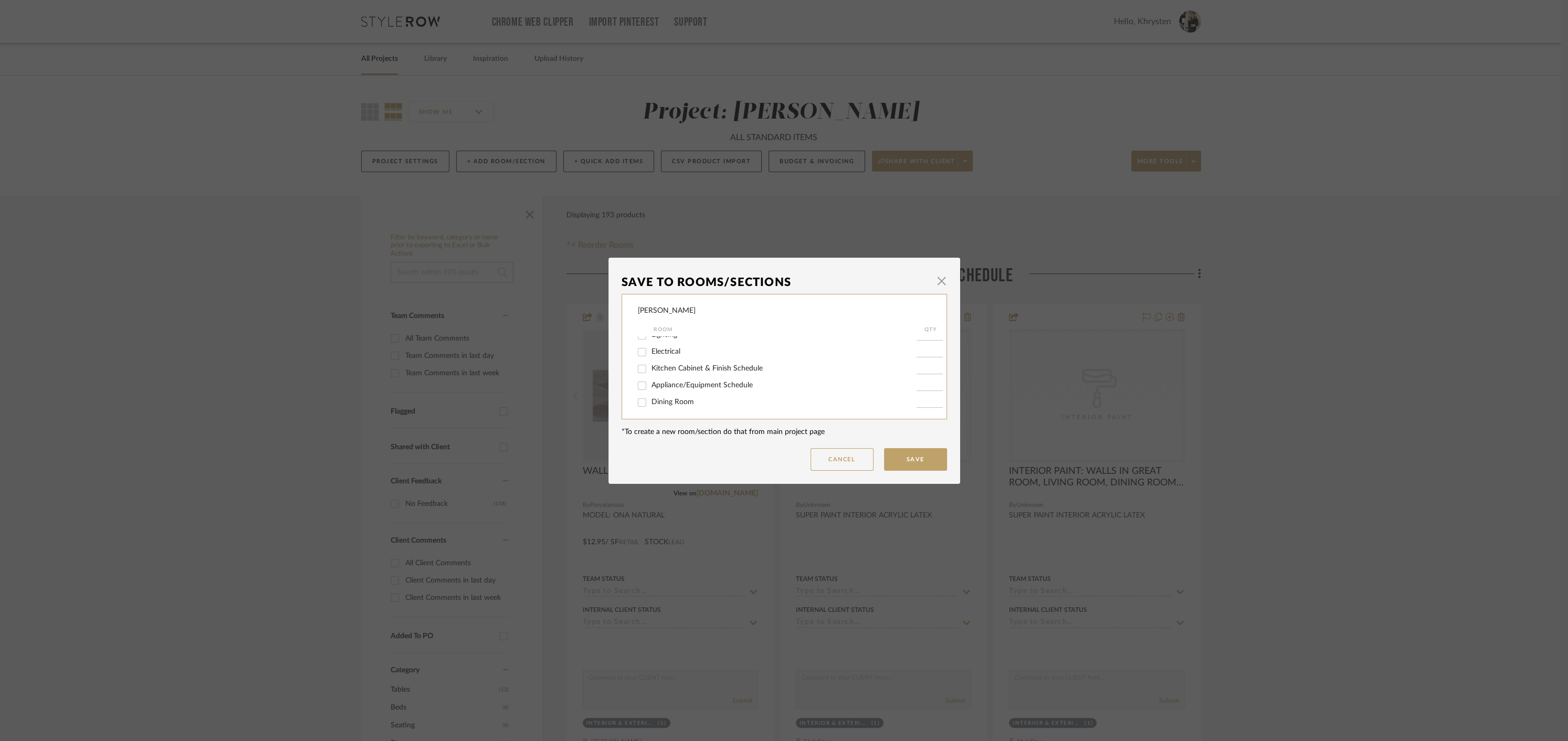
click at [637, 370] on input "Kitchen Cabinet & Finish Schedule" at bounding box center [642, 369] width 17 height 17
checkbox input "true"
type input "1"
click at [905, 457] on button "Save" at bounding box center [915, 459] width 63 height 23
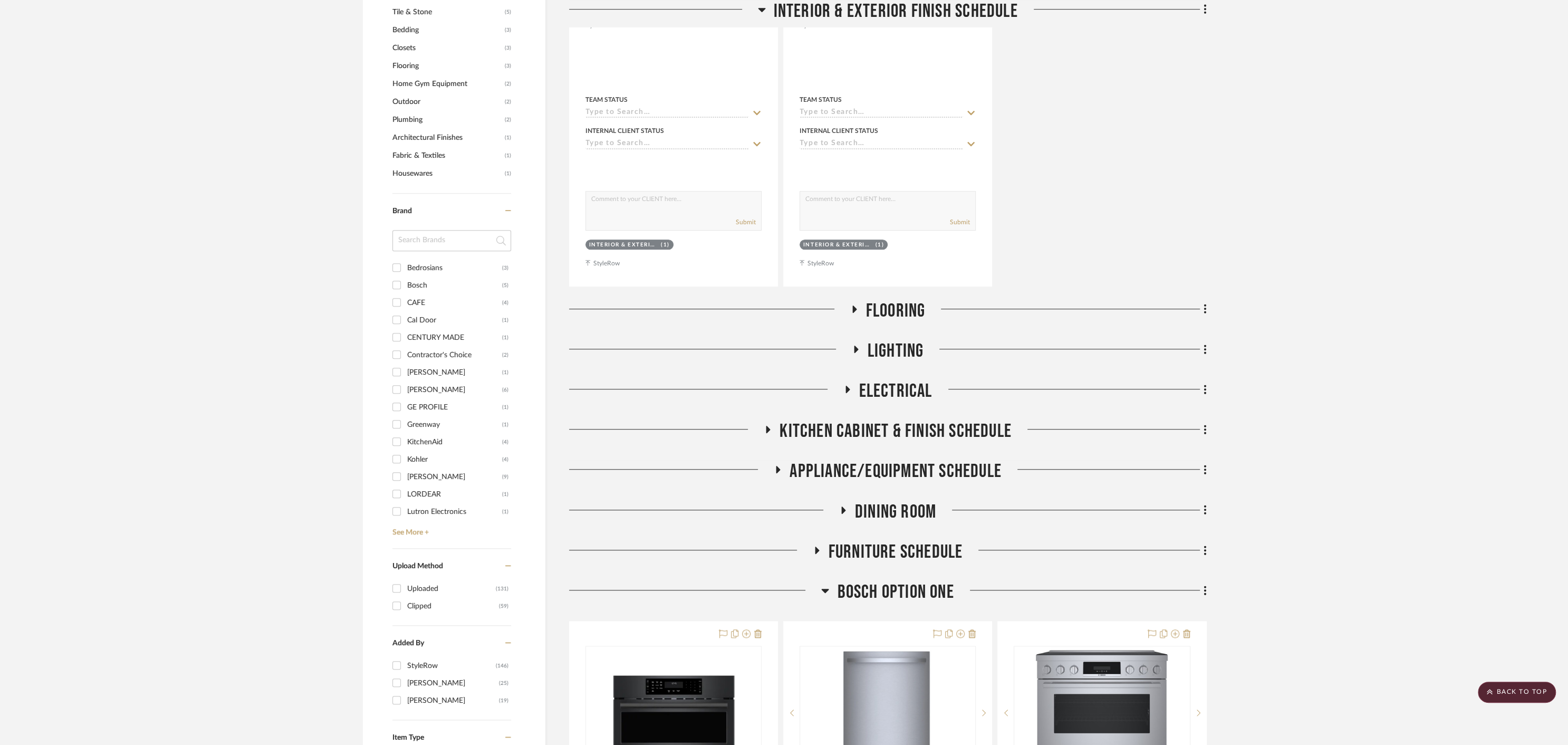
scroll to position [957, 0]
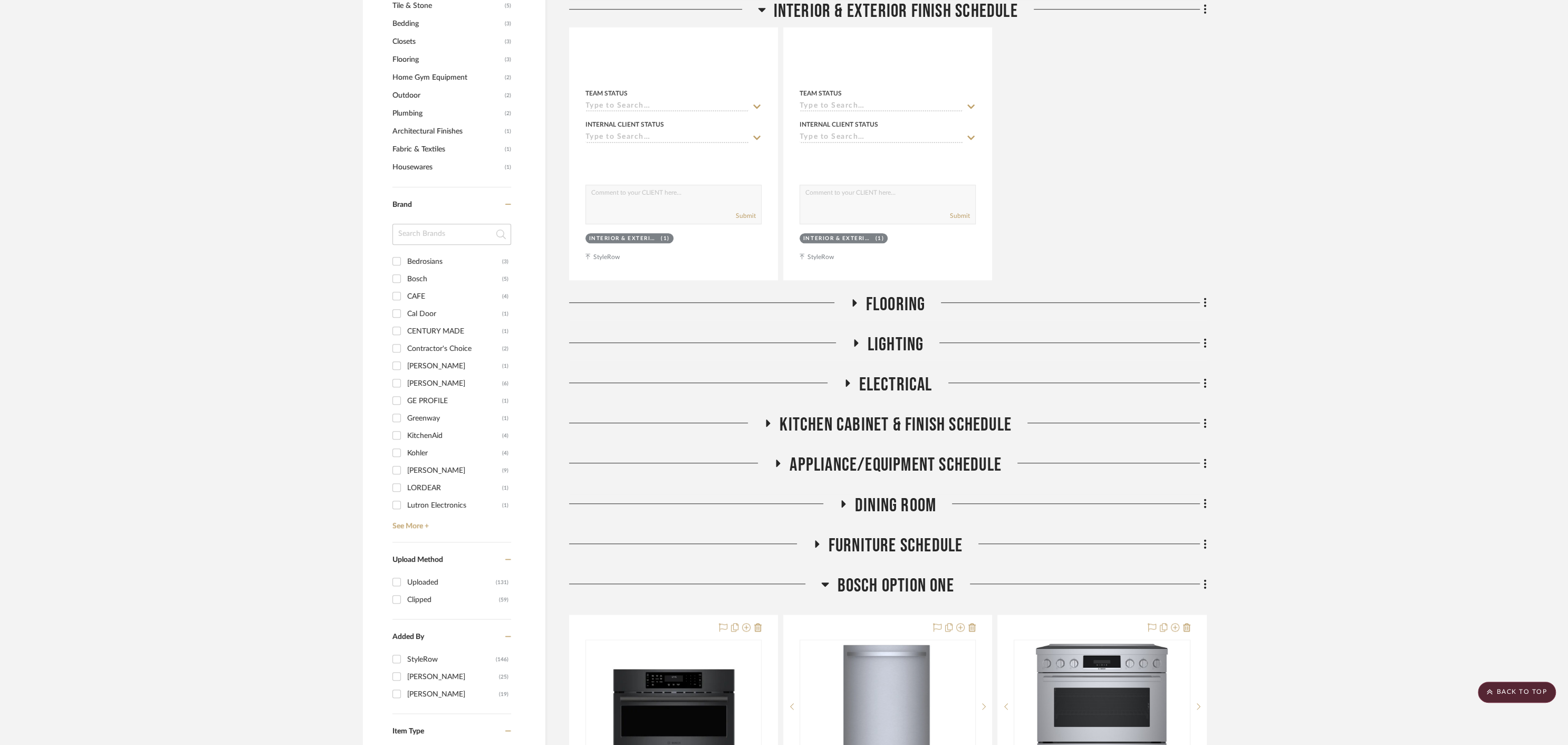
click at [852, 302] on icon at bounding box center [854, 303] width 4 height 7
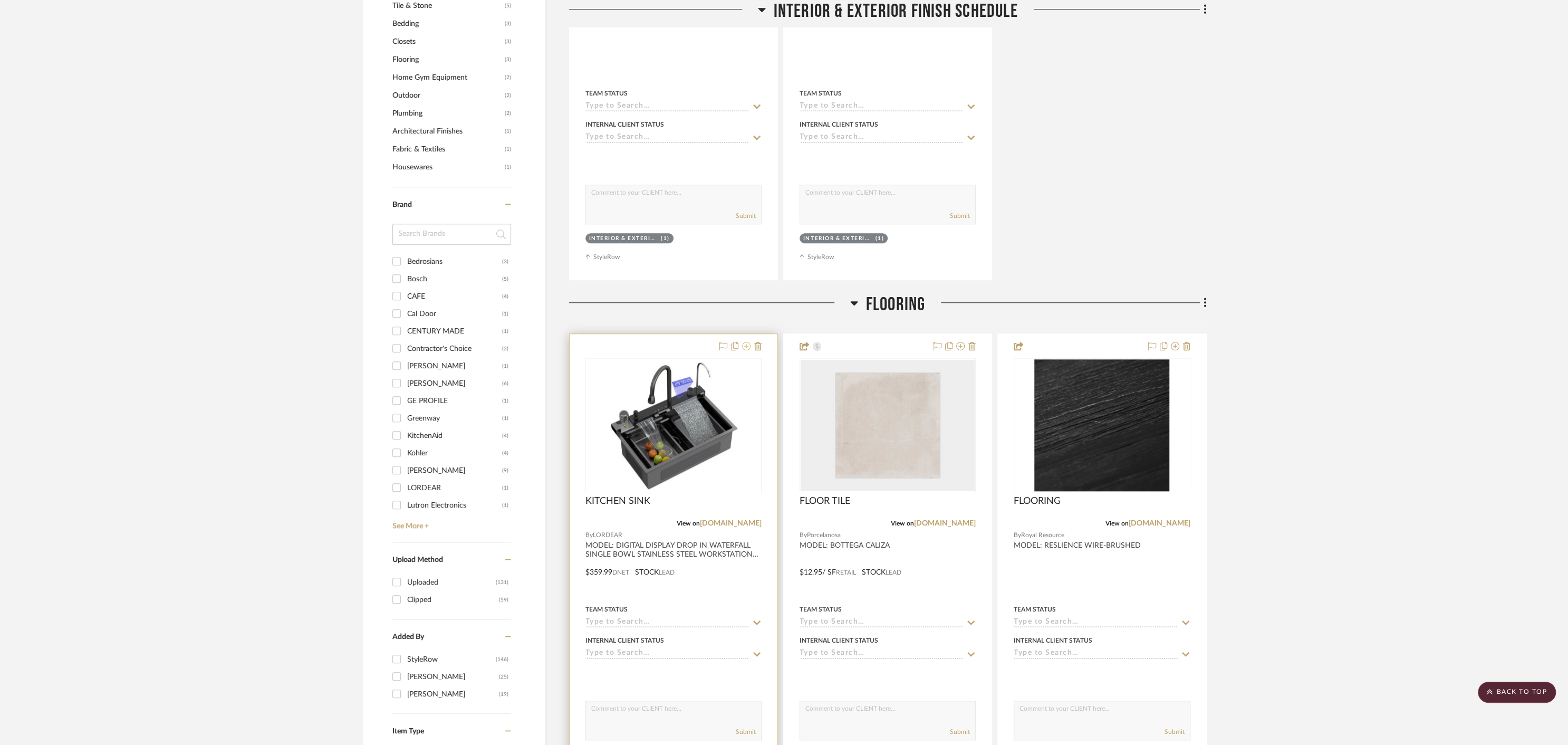
click at [747, 346] on icon at bounding box center [746, 346] width 9 height 9
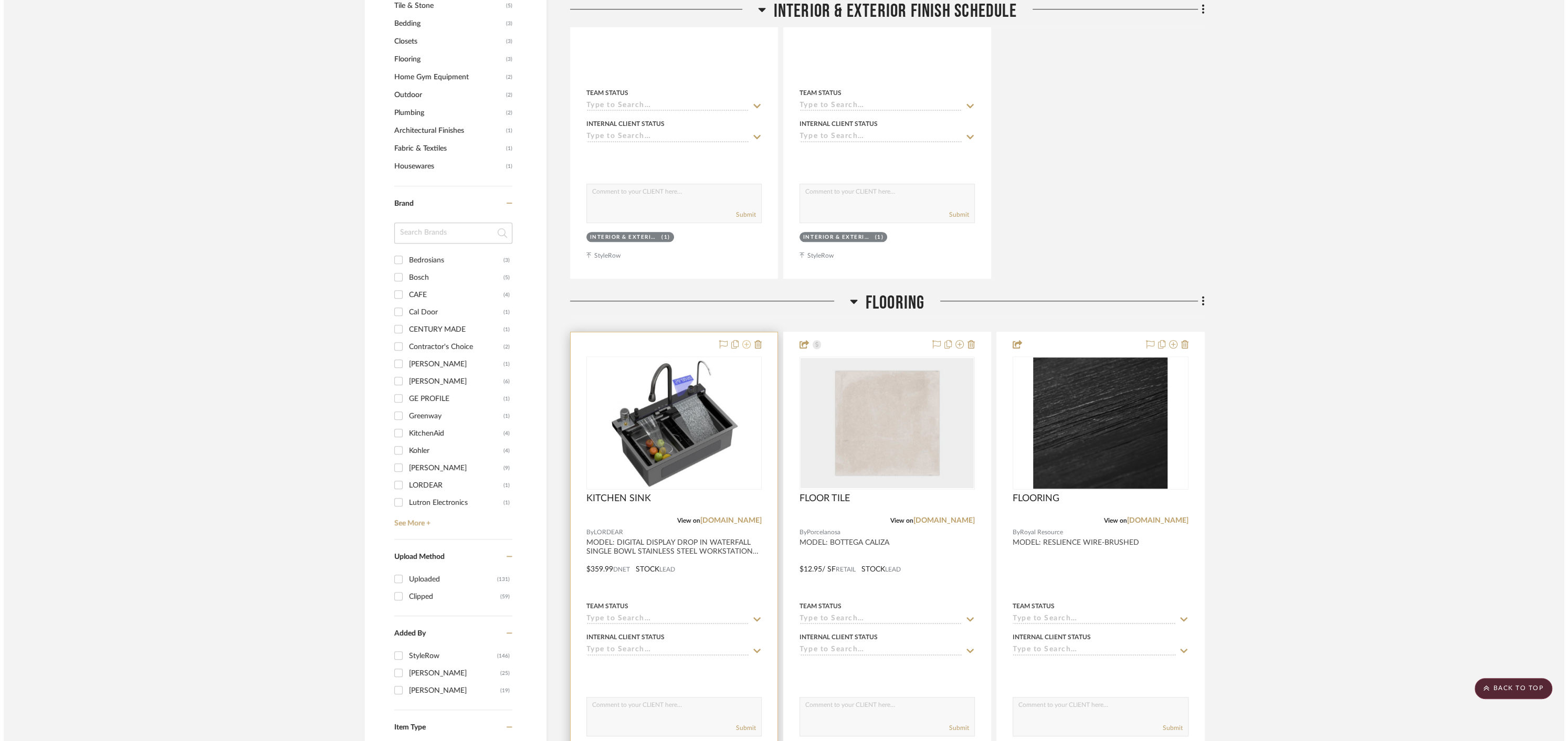
scroll to position [0, 0]
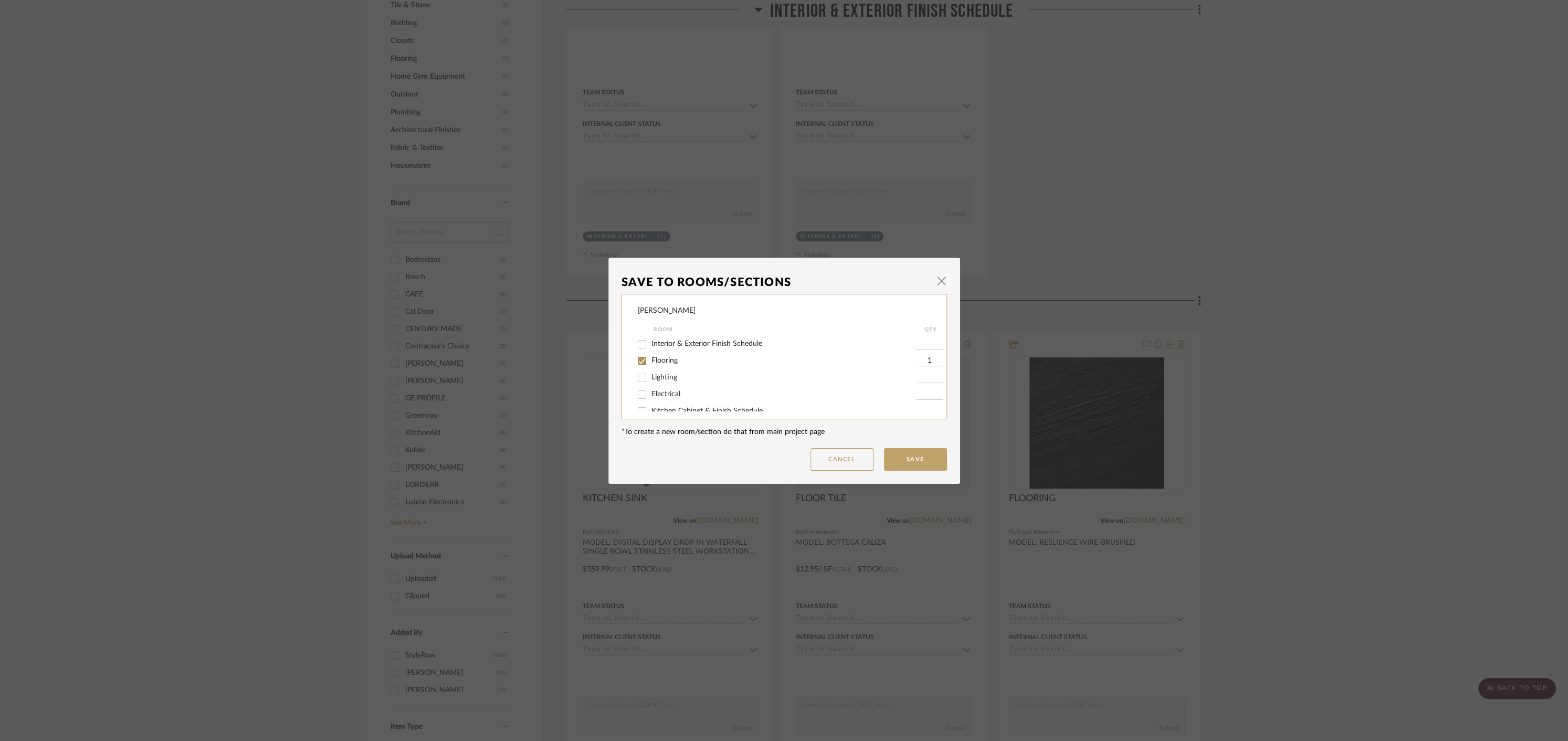
click at [637, 361] on input "Flooring" at bounding box center [642, 361] width 17 height 17
checkbox input "false"
click at [639, 377] on input "Kitchen Cabinet & Finish Schedule" at bounding box center [642, 375] width 17 height 17
checkbox input "true"
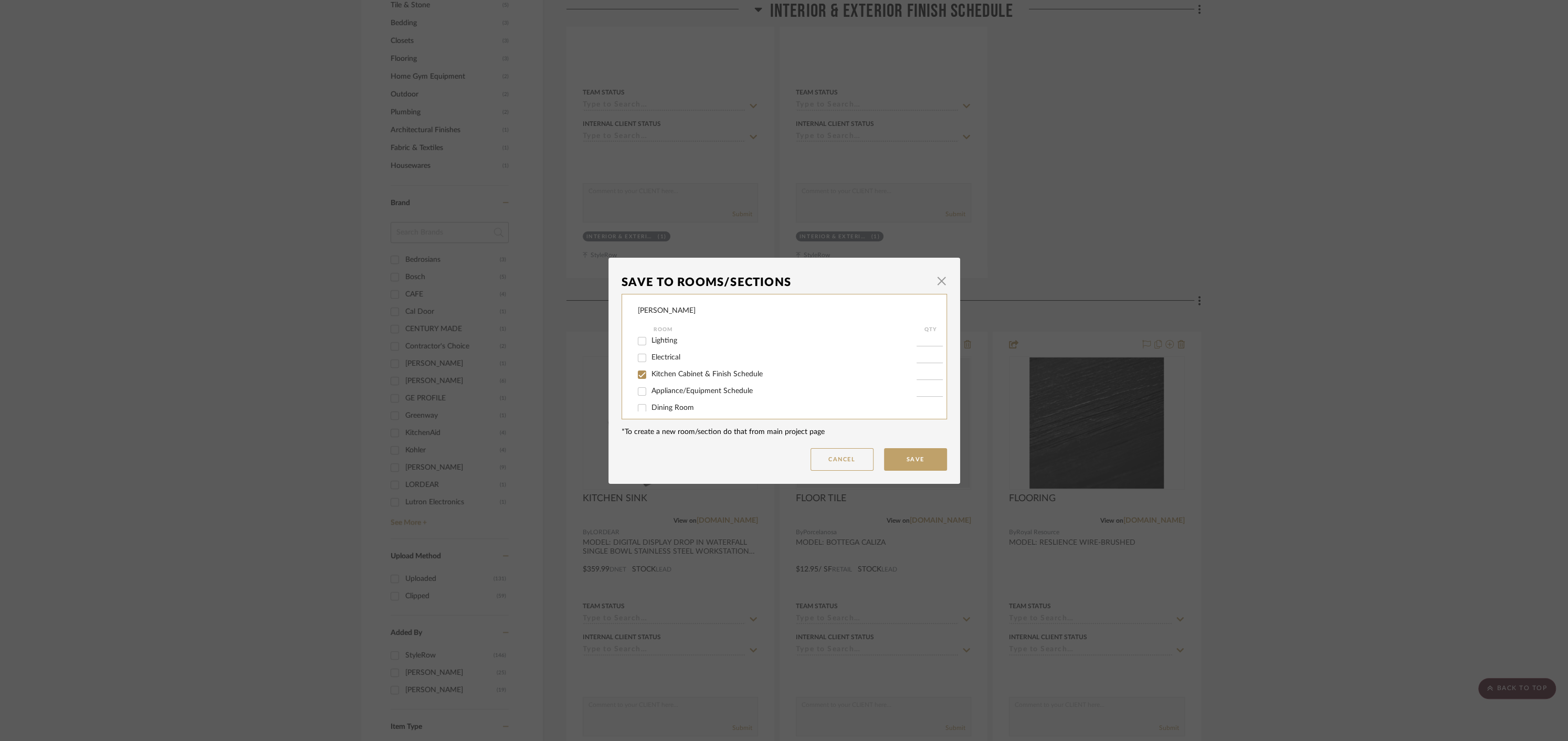
type input "1"
click at [904, 461] on button "Save" at bounding box center [915, 459] width 63 height 23
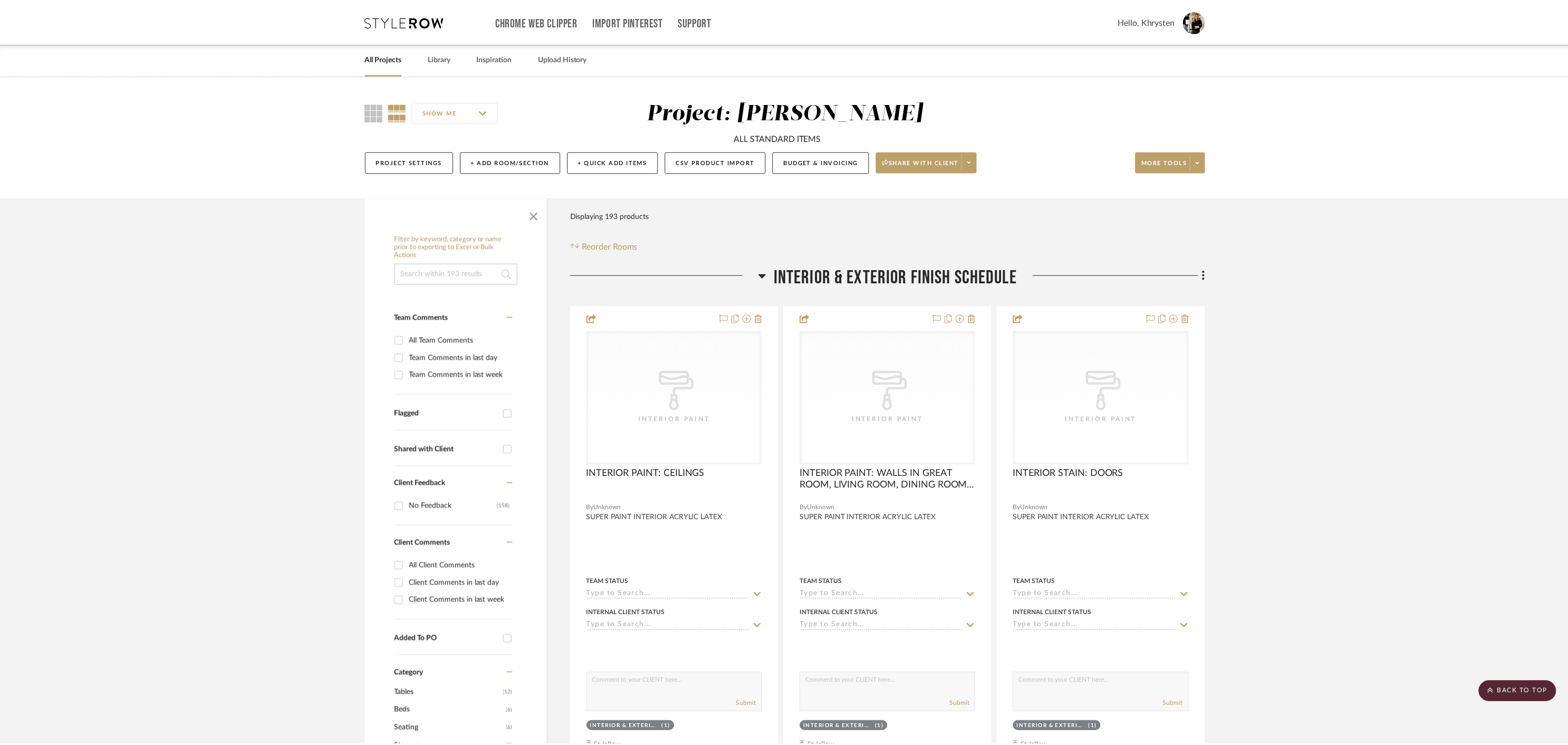
scroll to position [957, 0]
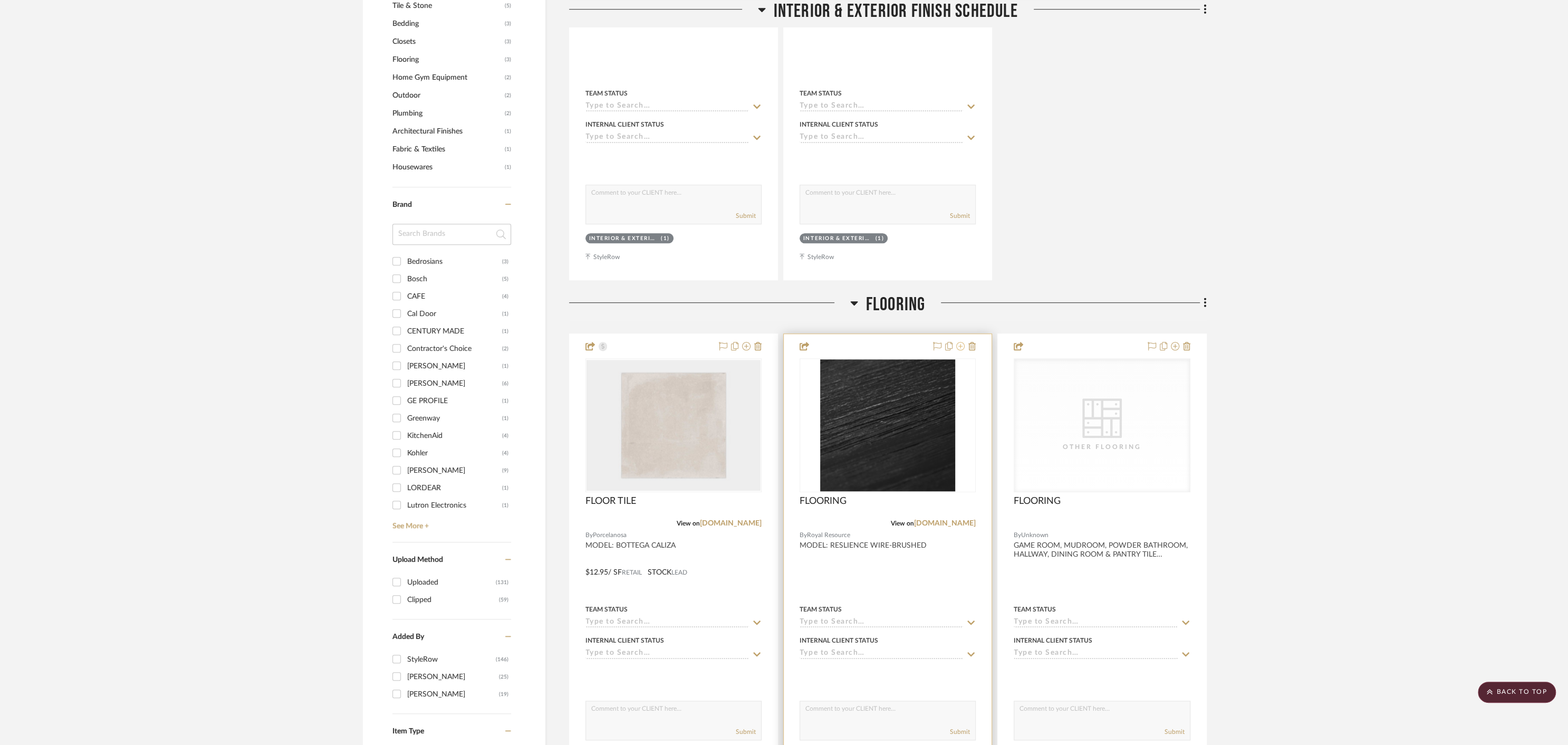
click at [963, 344] on icon at bounding box center [961, 346] width 9 height 9
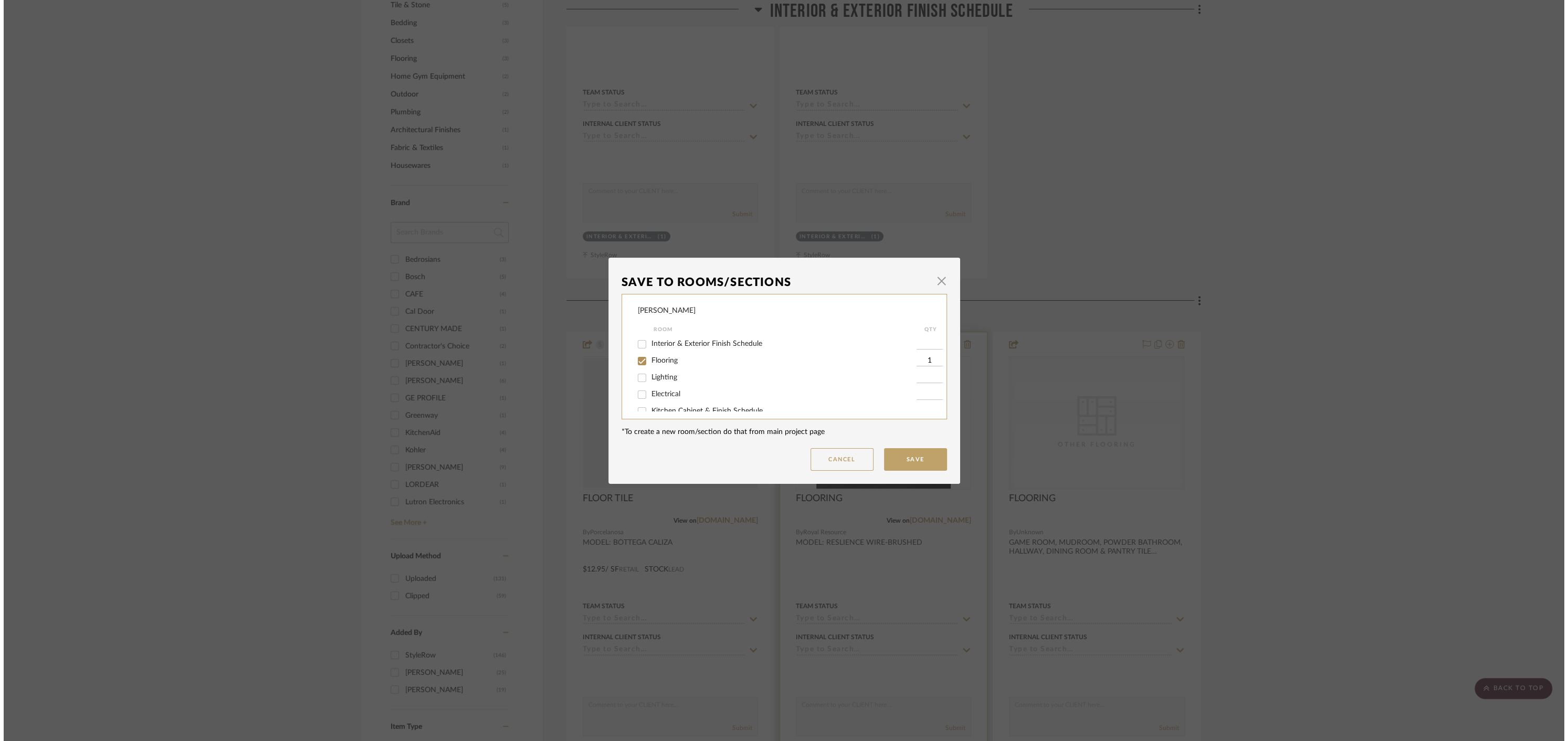
scroll to position [0, 0]
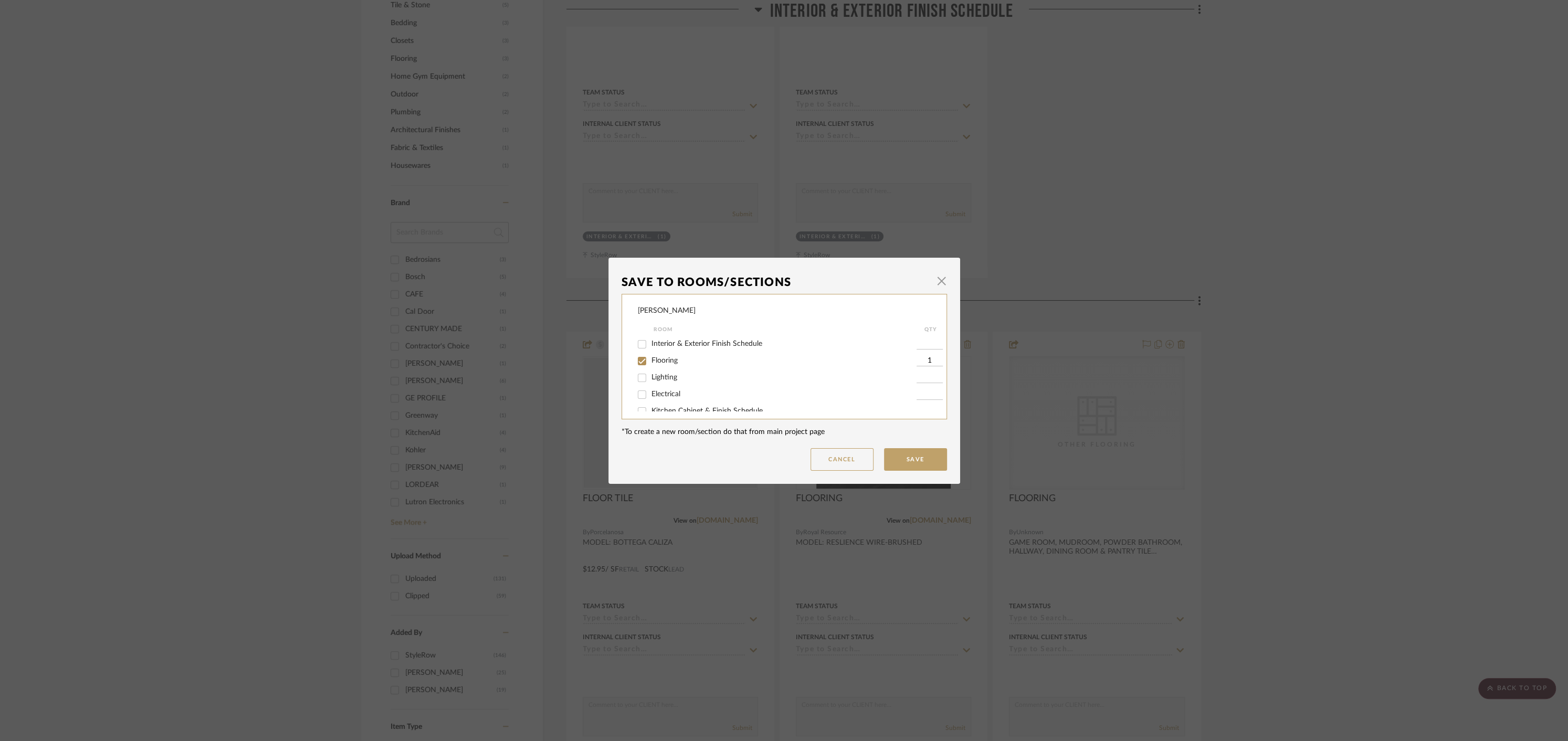
click at [637, 362] on input "Flooring" at bounding box center [642, 361] width 17 height 17
checkbox input "false"
click at [639, 353] on input "Kitchen Cabinet & Finish Schedule" at bounding box center [642, 352] width 17 height 17
checkbox input "true"
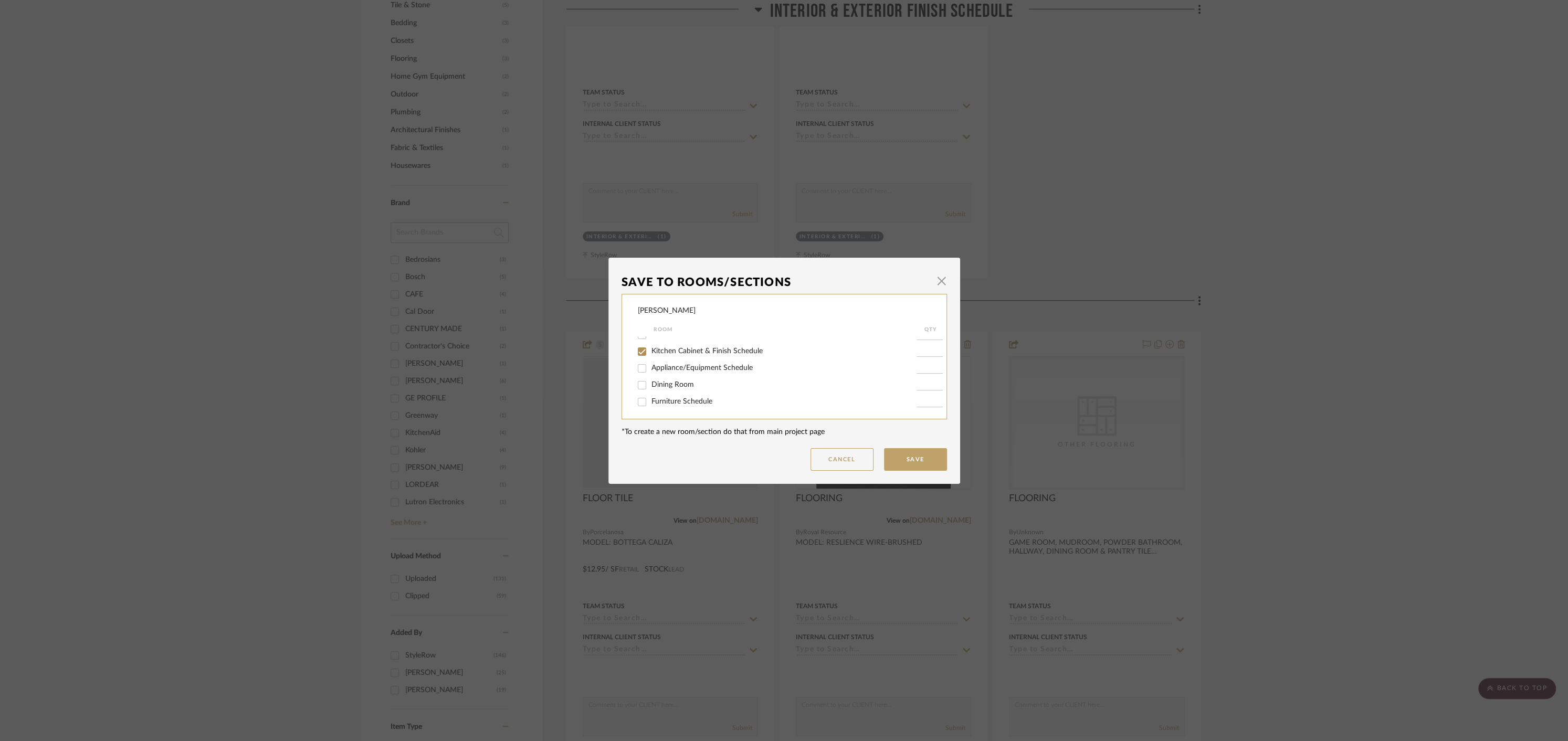
type input "1"
click at [923, 461] on button "Save" at bounding box center [915, 459] width 63 height 23
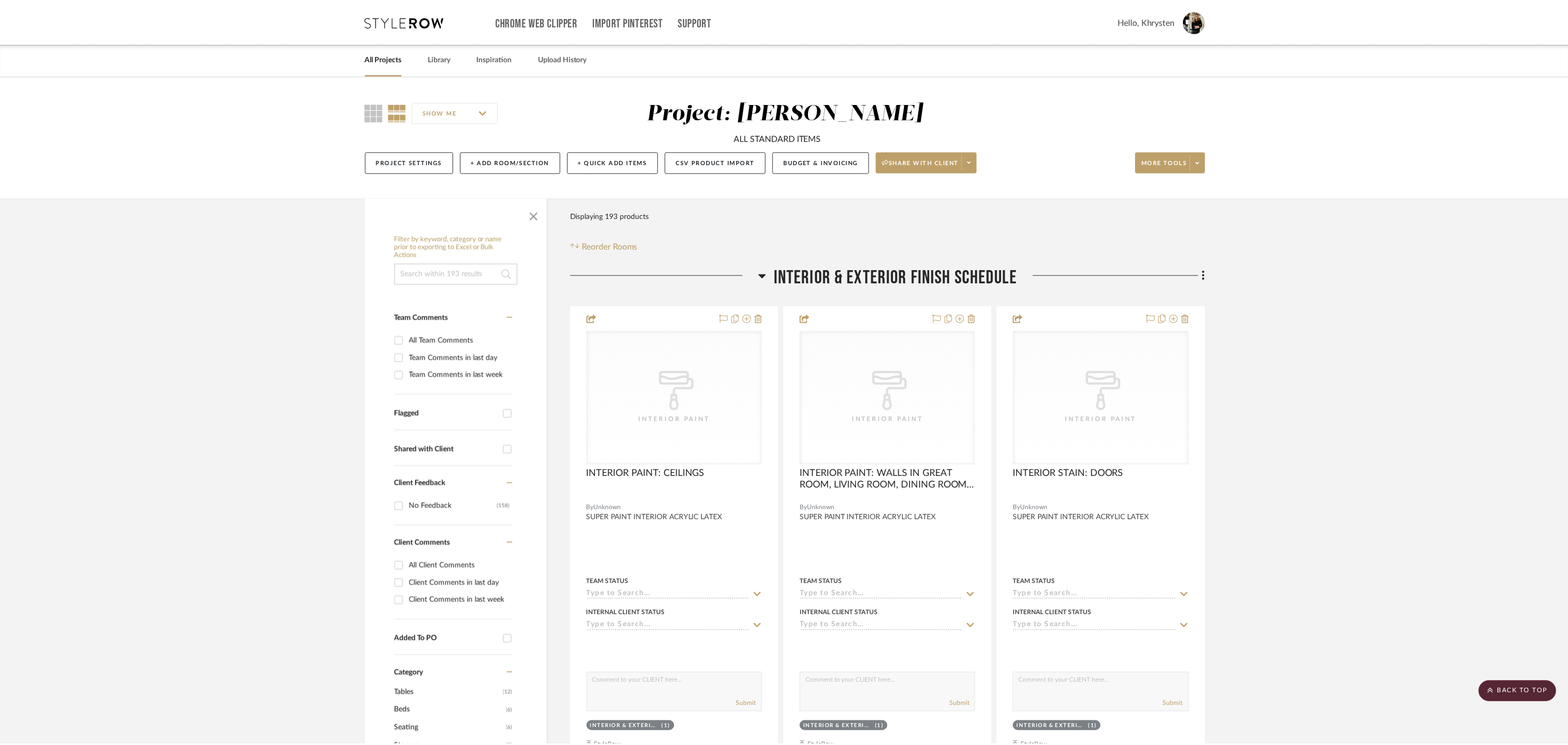
scroll to position [957, 0]
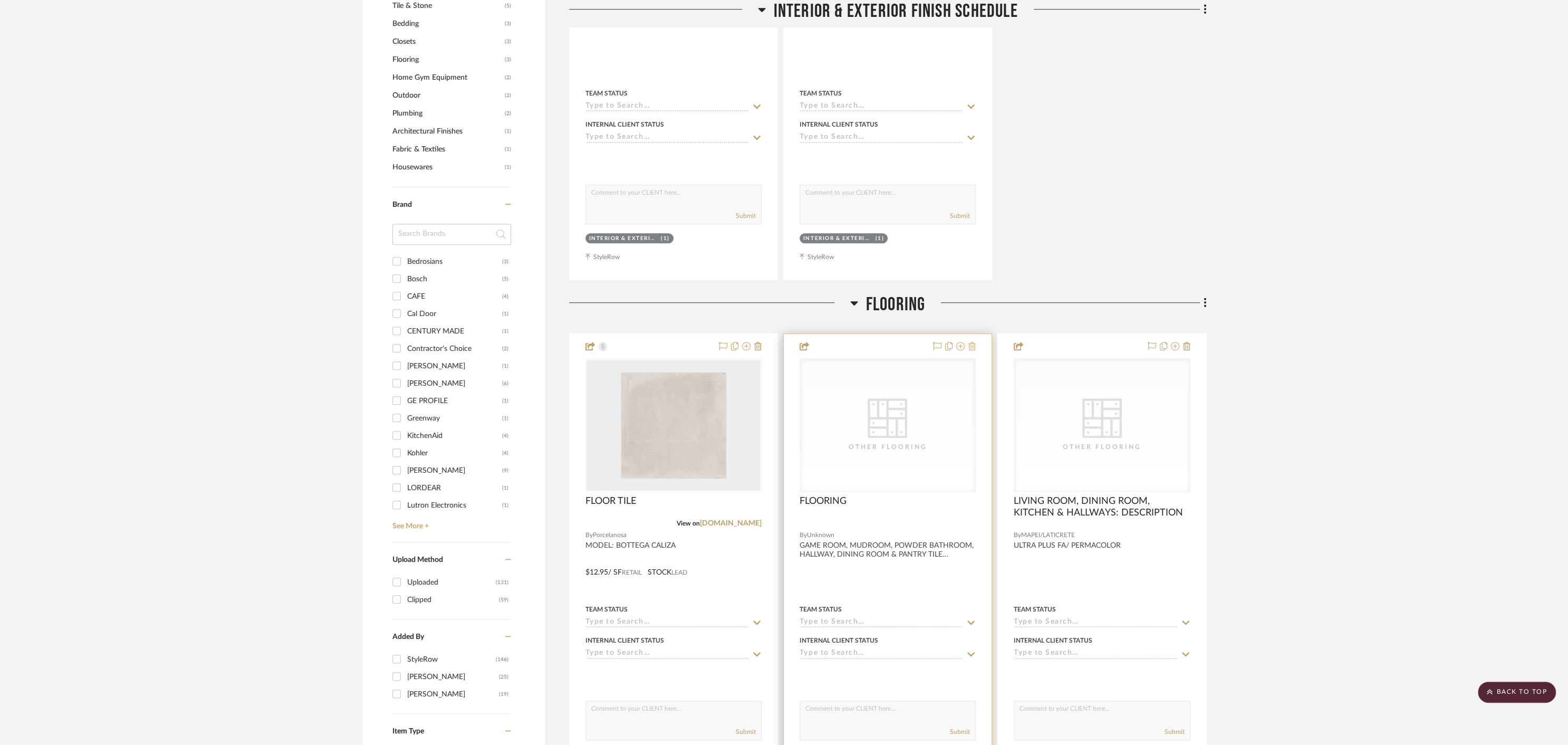
click at [972, 344] on icon at bounding box center [972, 346] width 7 height 9
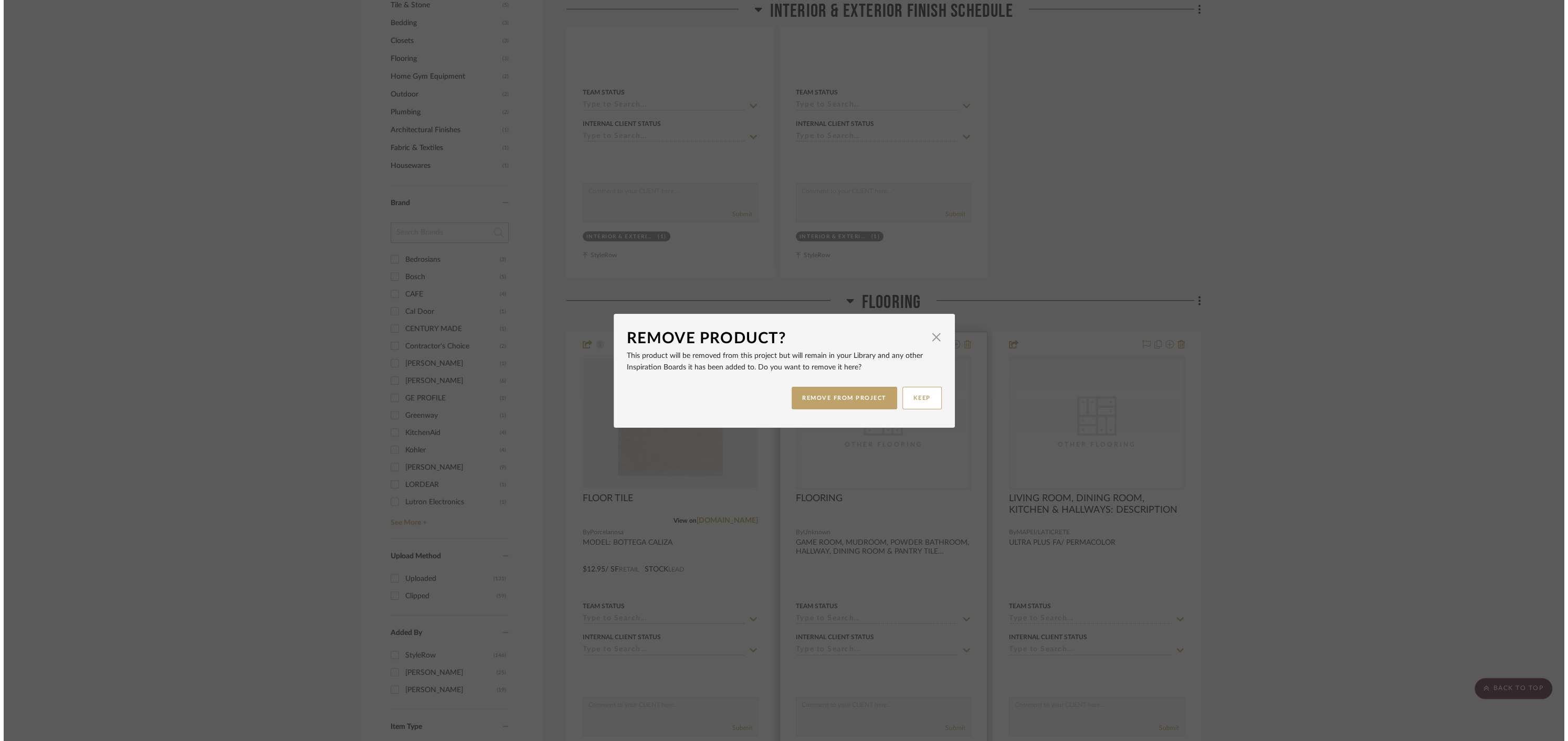
scroll to position [0, 0]
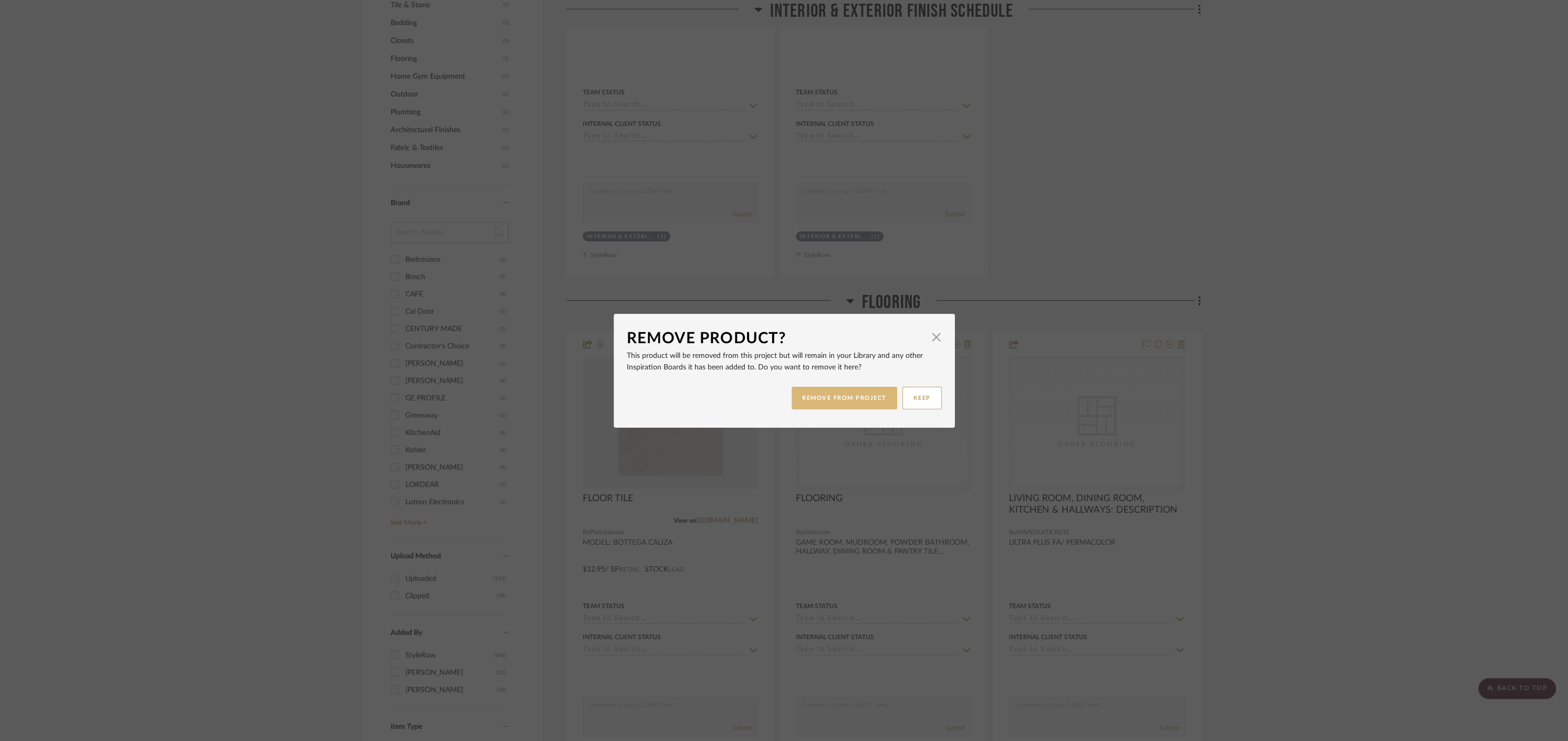
click at [856, 401] on button "REMOVE FROM PROJECT" at bounding box center [844, 398] width 105 height 23
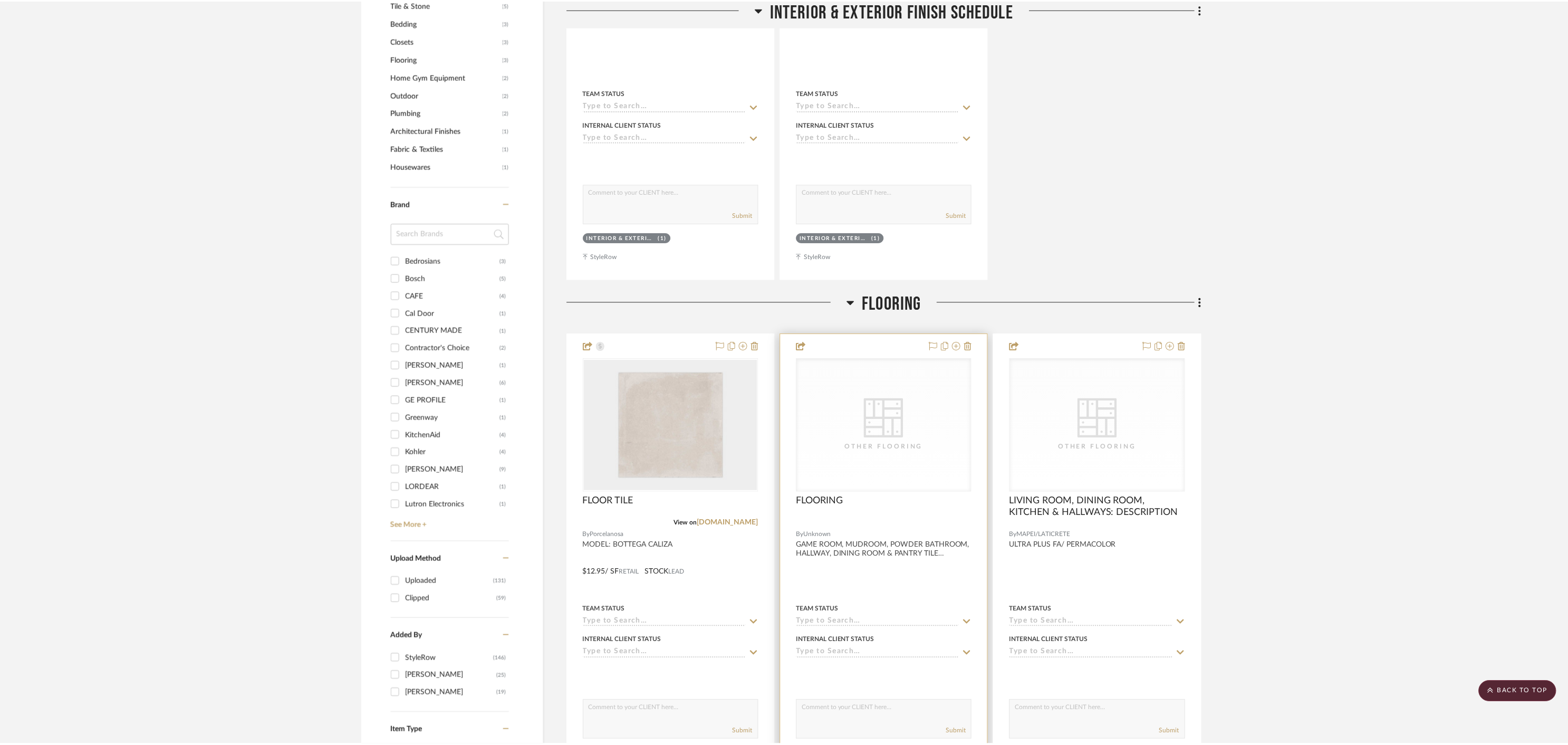
scroll to position [957, 0]
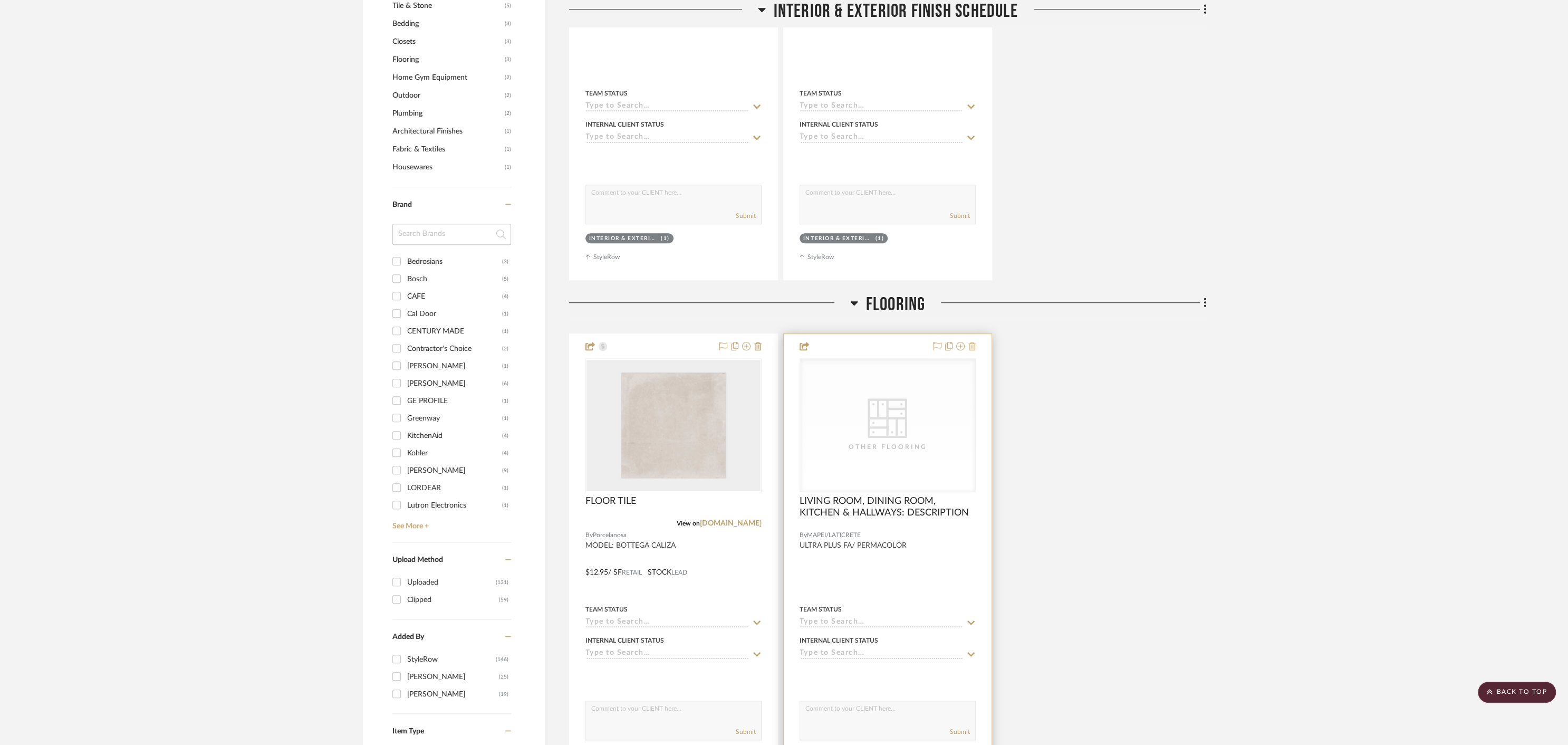
click at [973, 342] on icon at bounding box center [972, 346] width 7 height 9
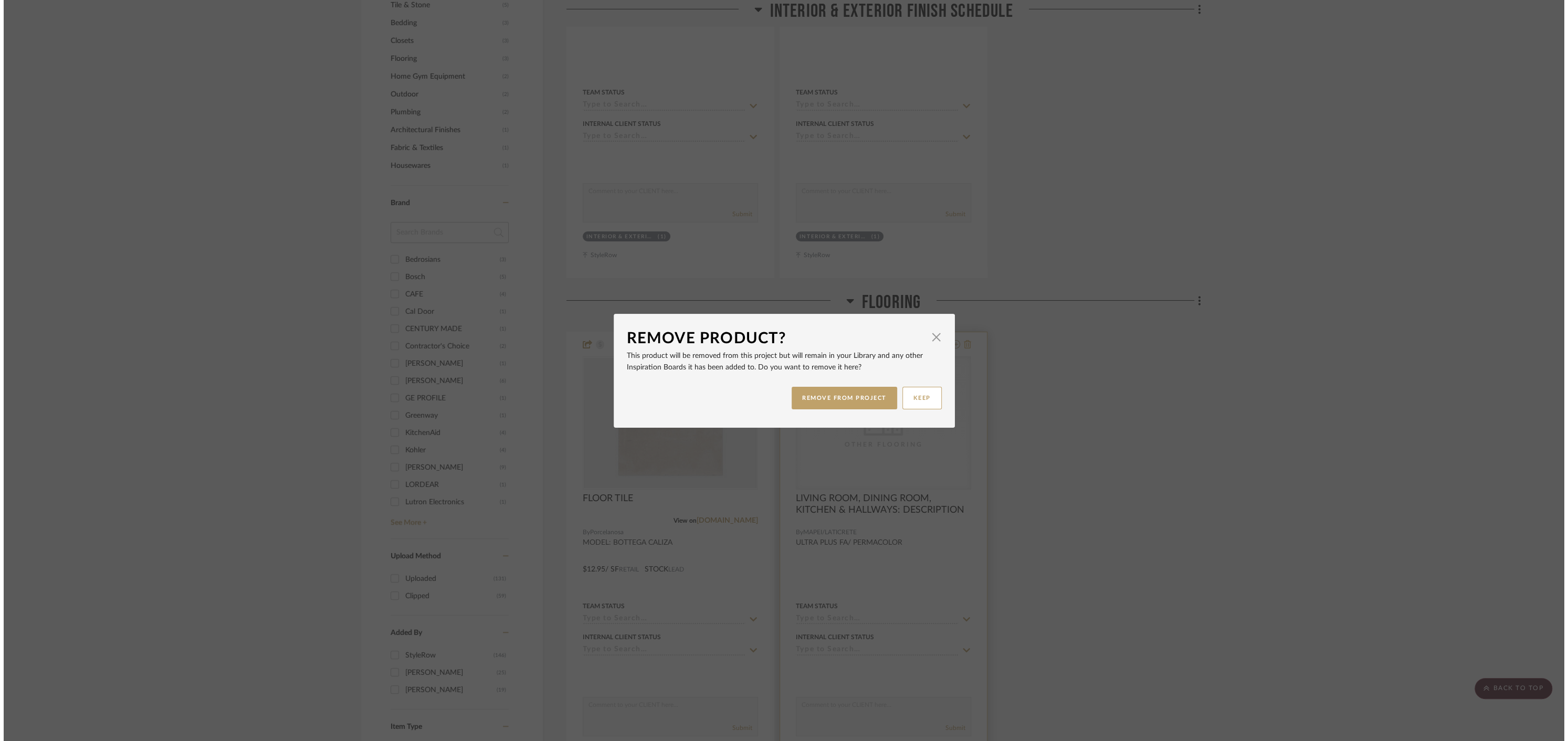
scroll to position [0, 0]
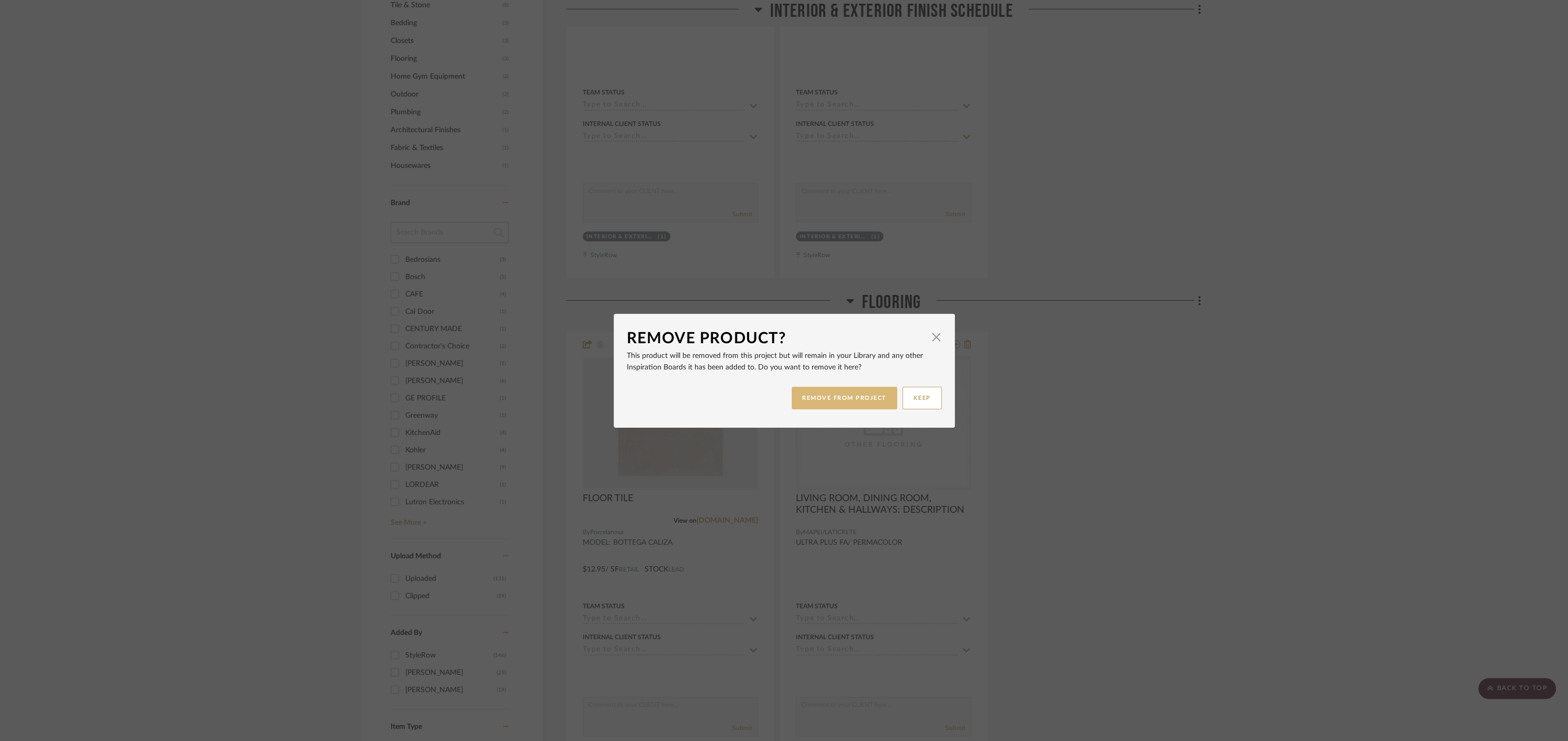
click at [826, 398] on button "REMOVE FROM PROJECT" at bounding box center [844, 398] width 105 height 23
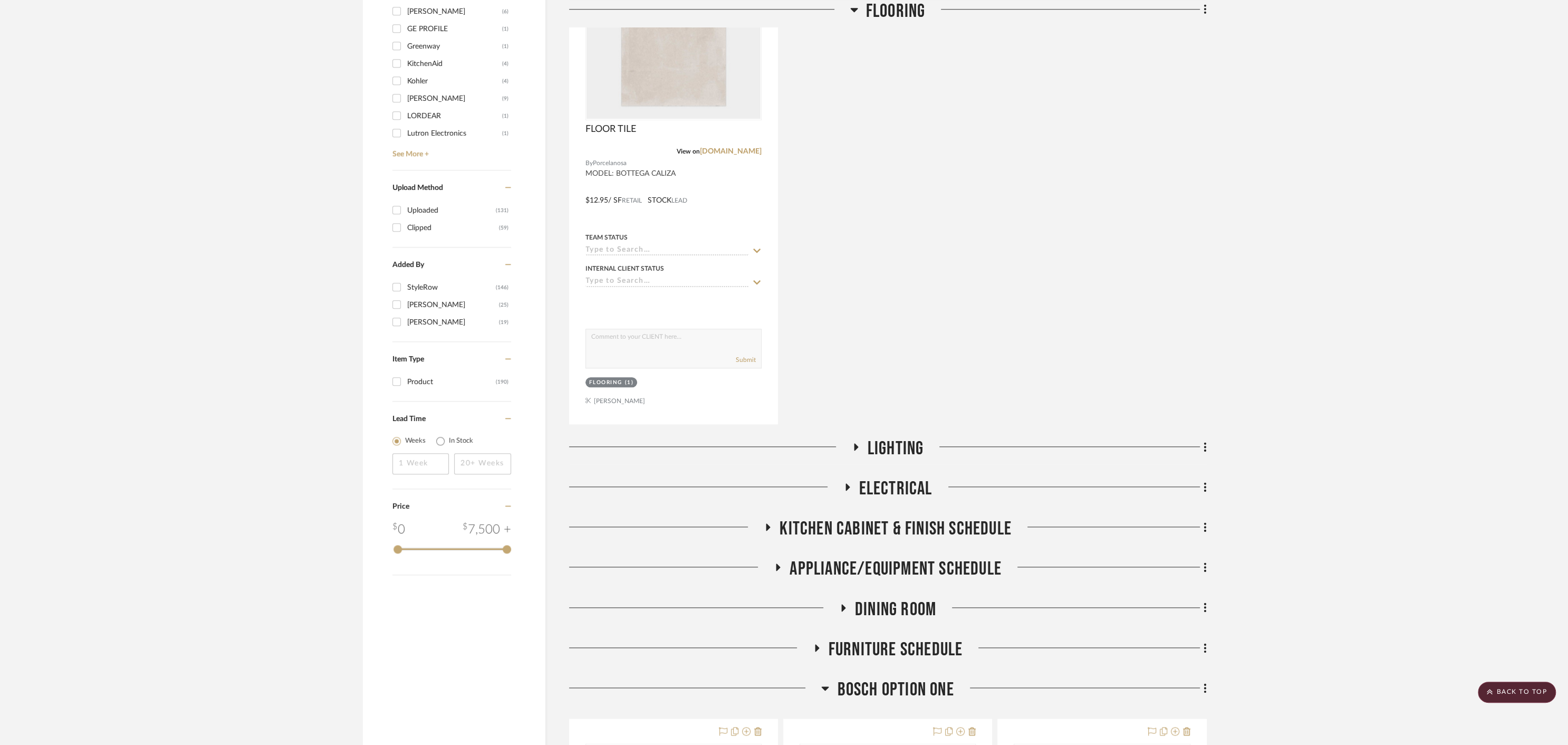
scroll to position [1351, 0]
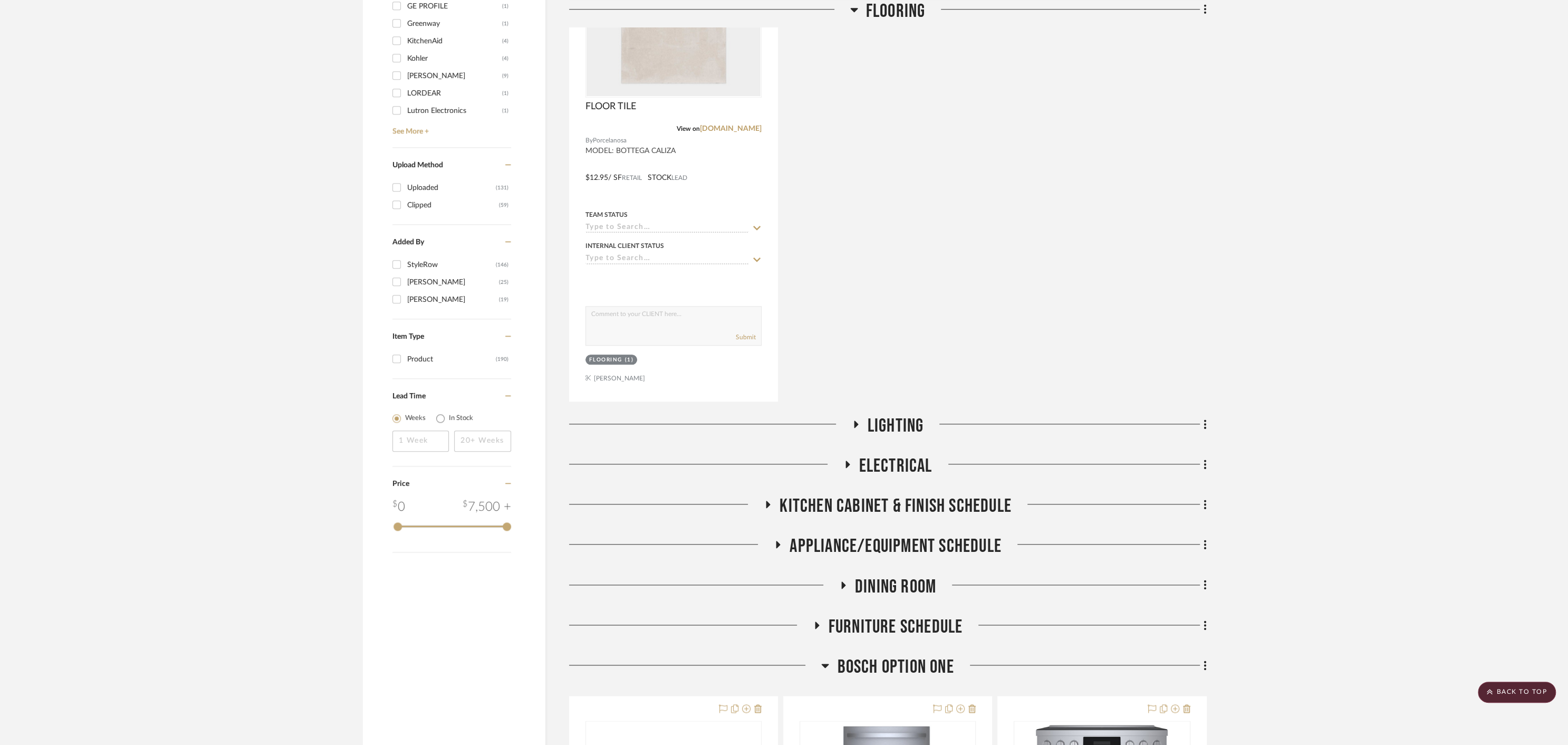
click at [856, 420] on icon at bounding box center [856, 424] width 4 height 7
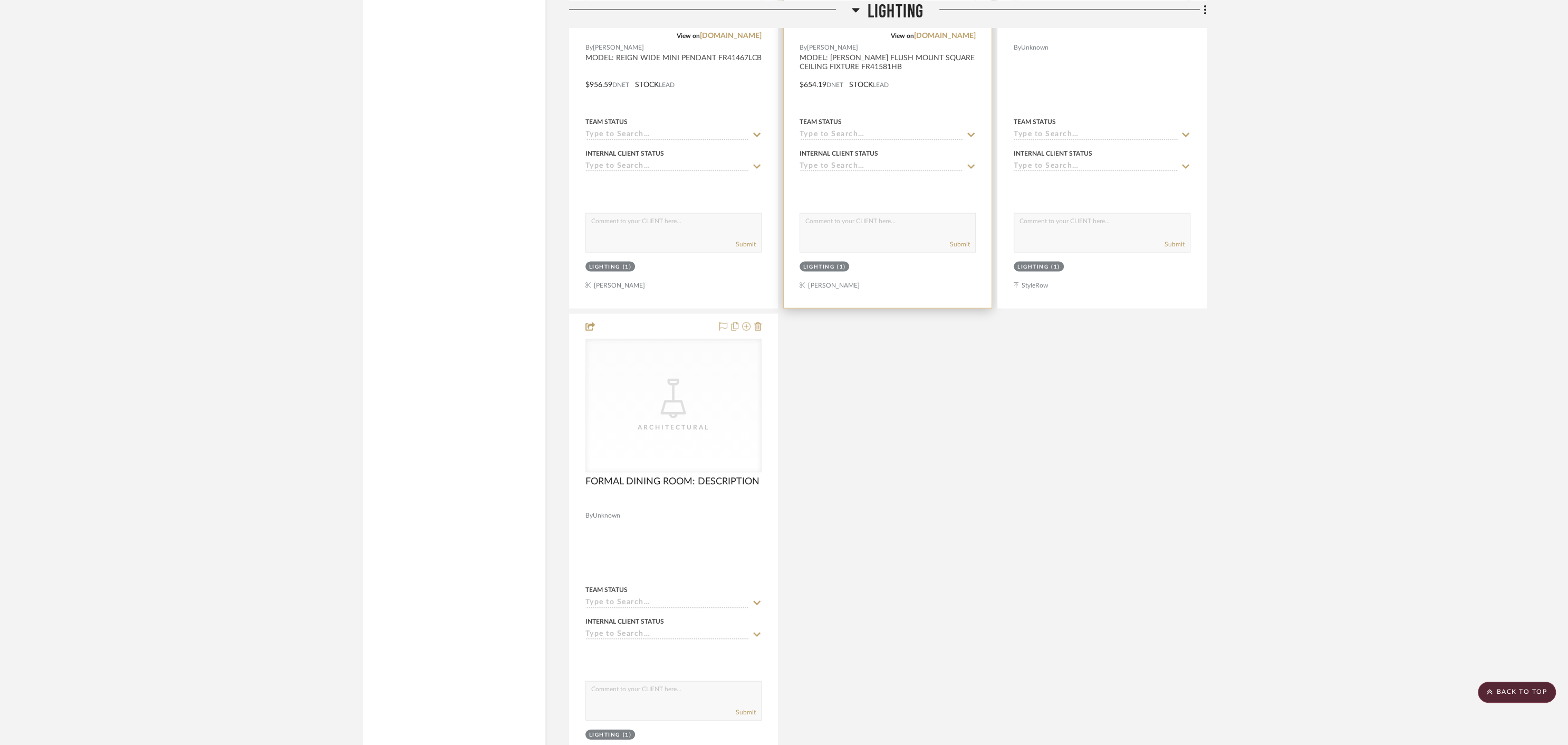
scroll to position [2444, 0]
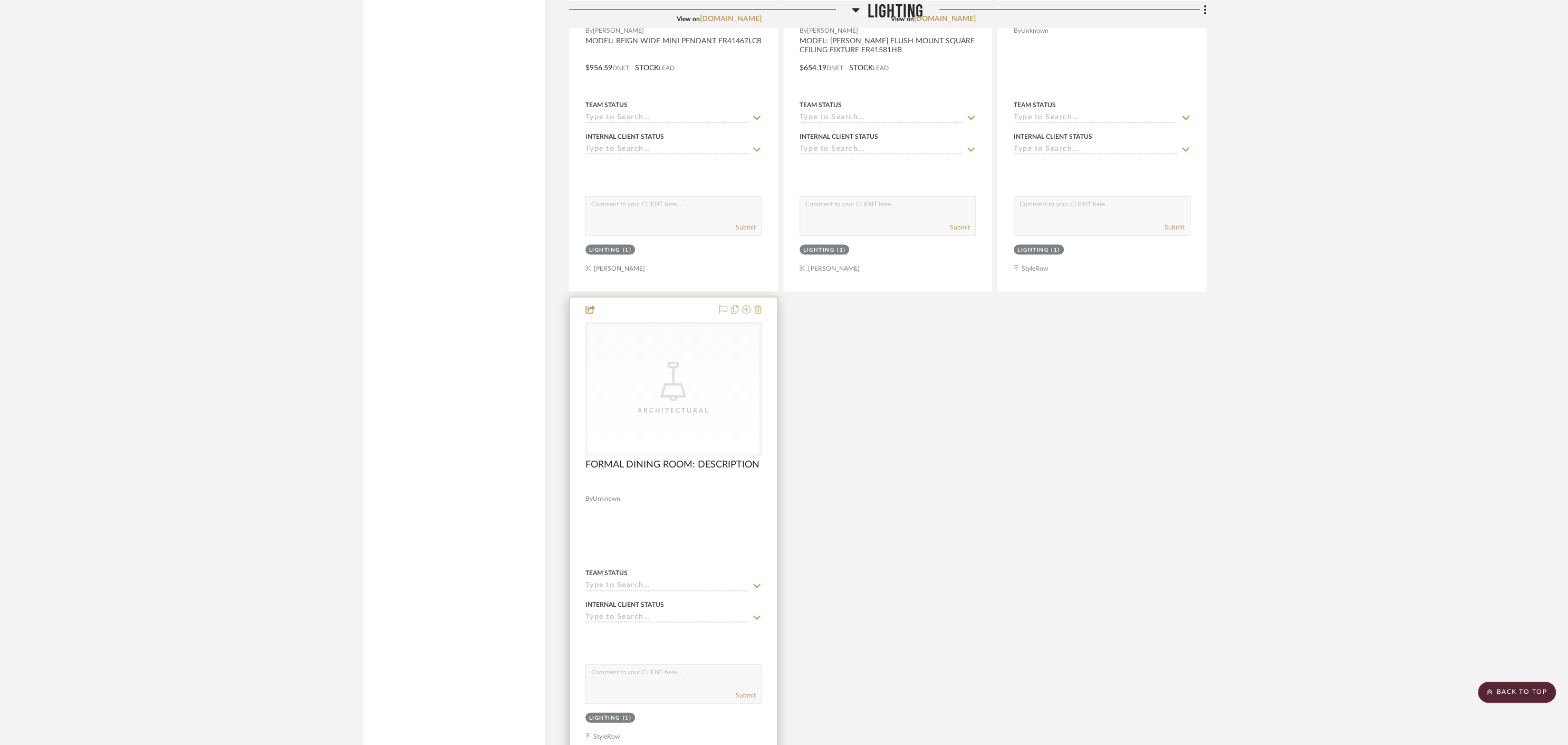
click at [758, 305] on icon at bounding box center [758, 309] width 7 height 9
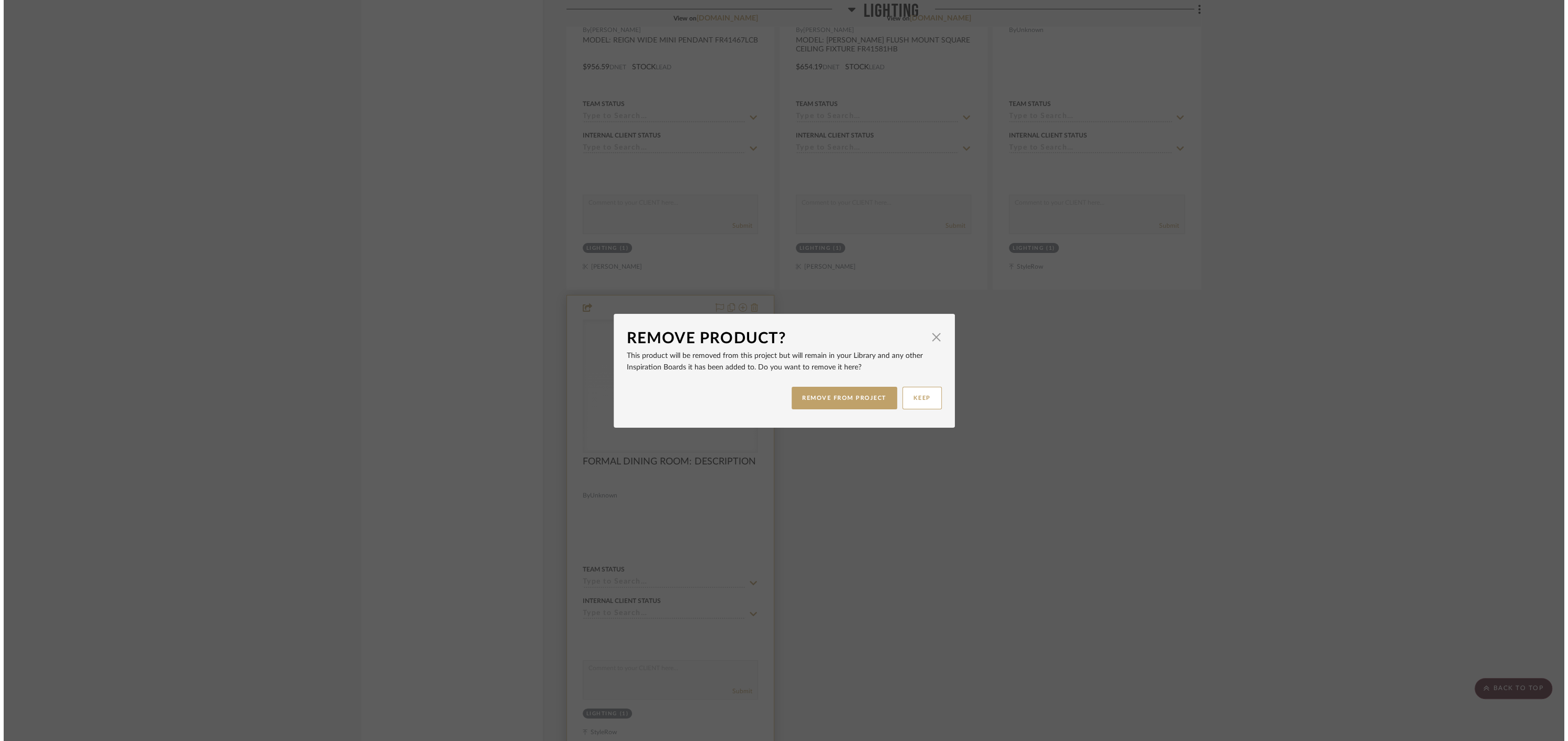
scroll to position [0, 0]
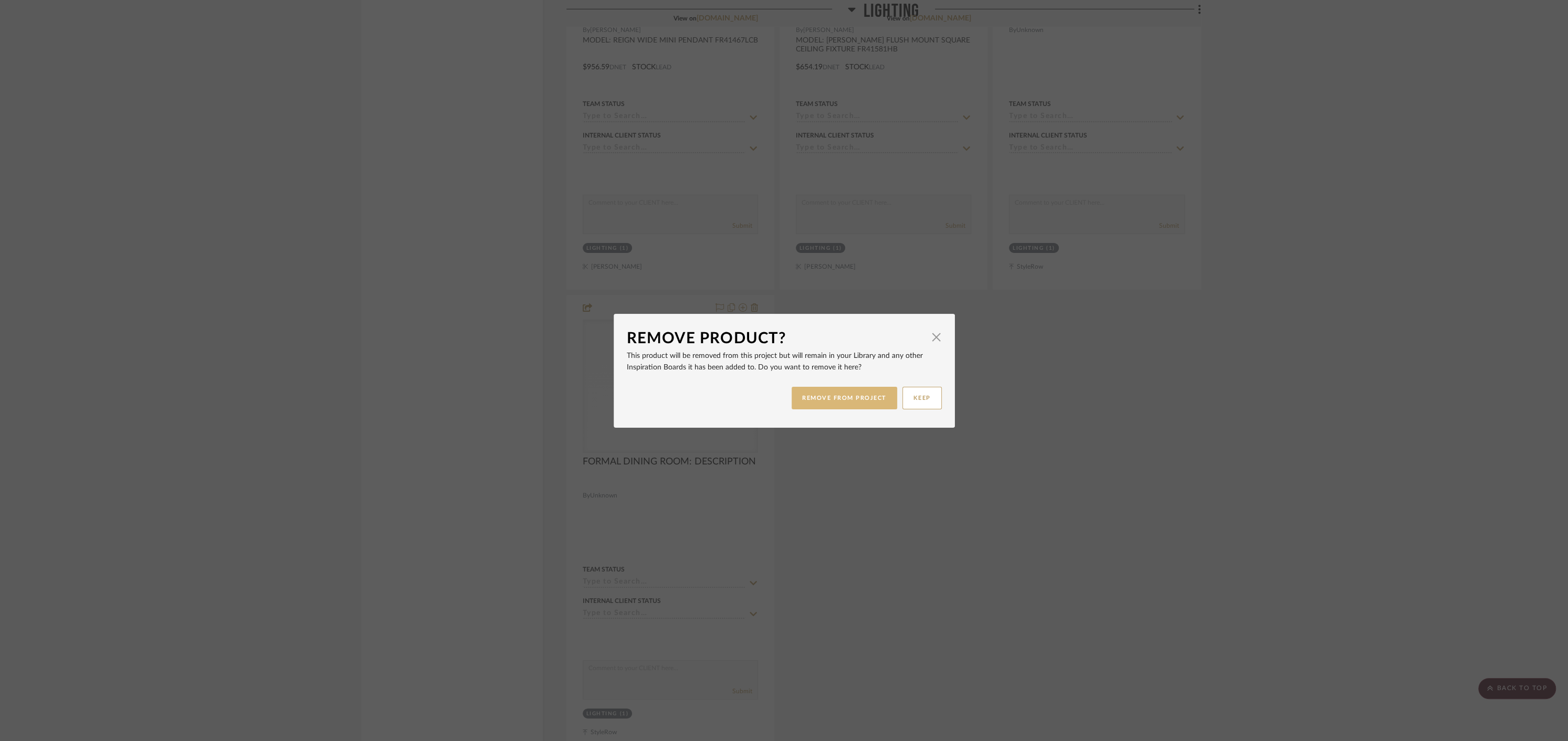
click at [850, 398] on button "REMOVE FROM PROJECT" at bounding box center [844, 398] width 105 height 23
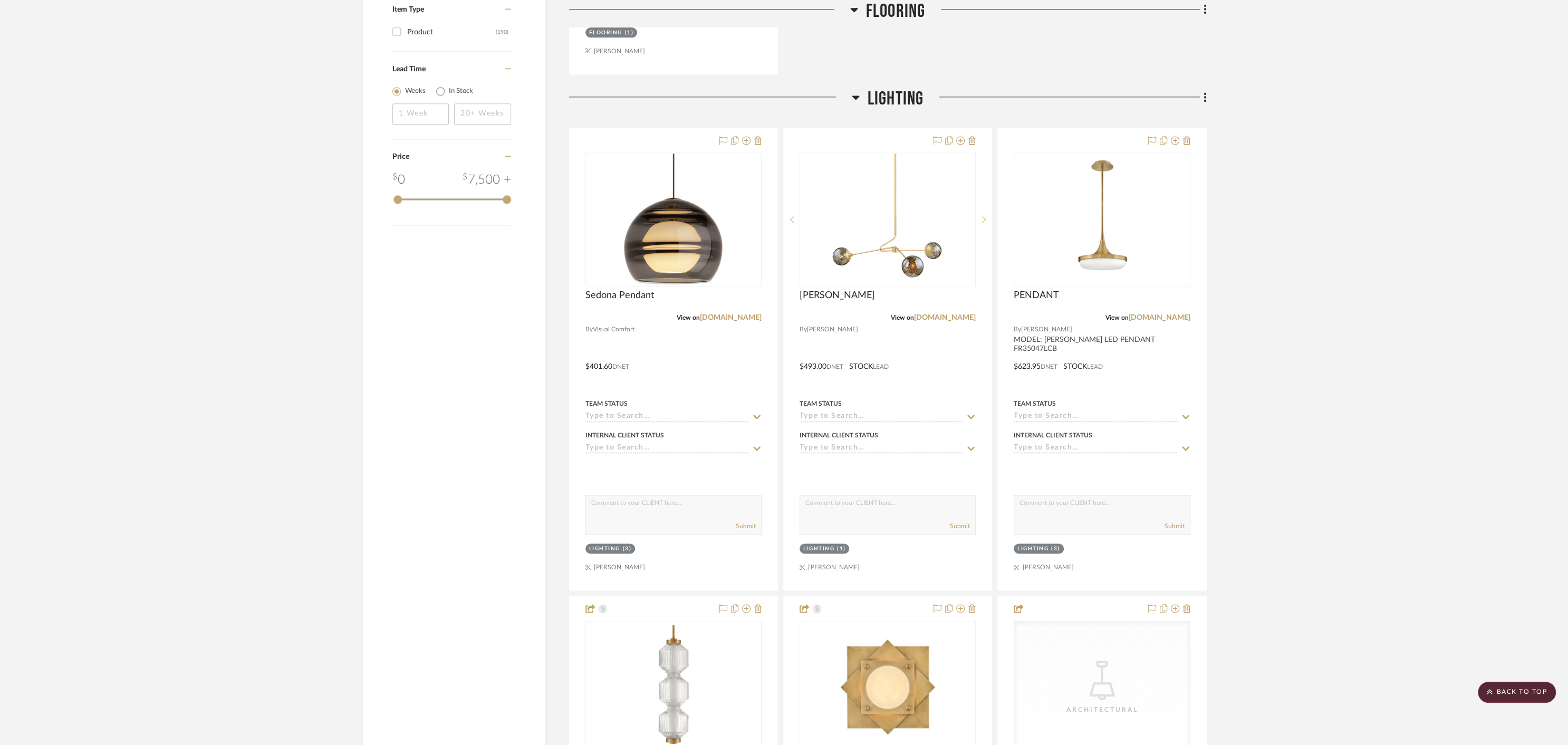
scroll to position [1682, 0]
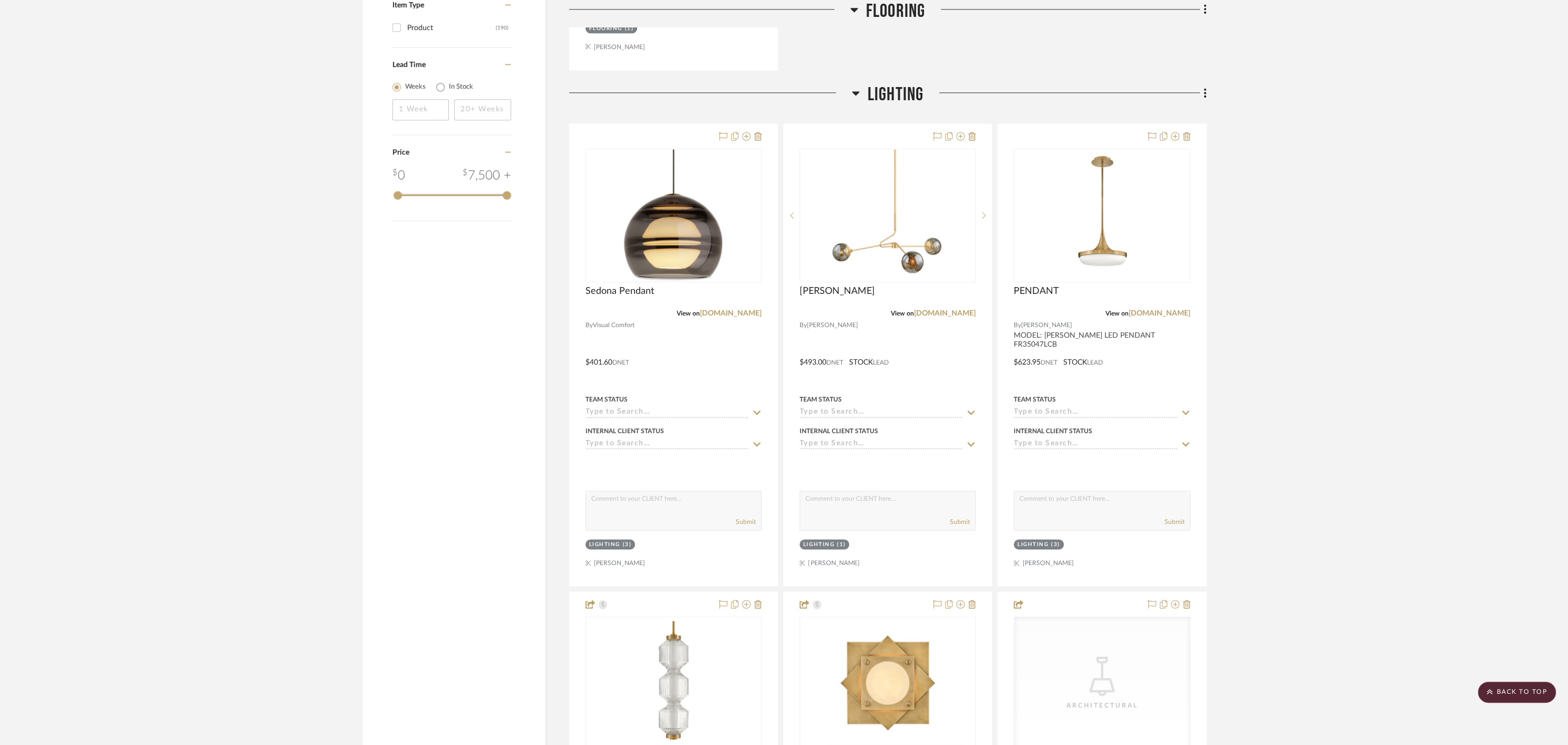
click at [1367, 382] on project-details-page "SHOW ME Project: [PERSON_NAME] ALL STANDARD ITEMS Project Settings + Add Room/S…" at bounding box center [784, 631] width 1568 height 4474
